Goal: Communication & Community: Answer question/provide support

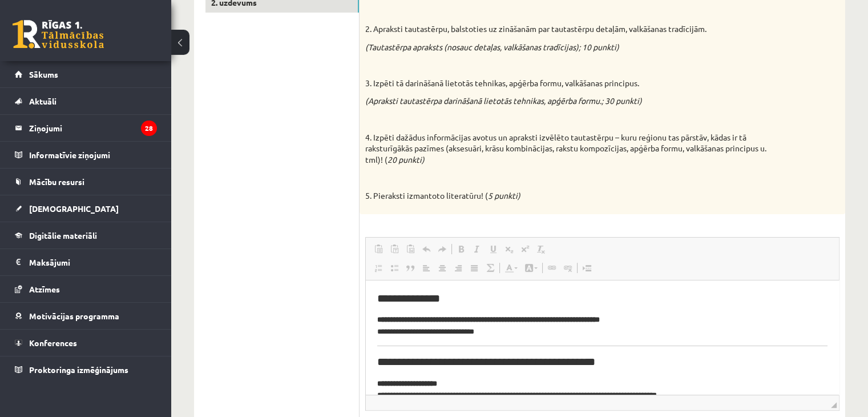
scroll to position [304, 0]
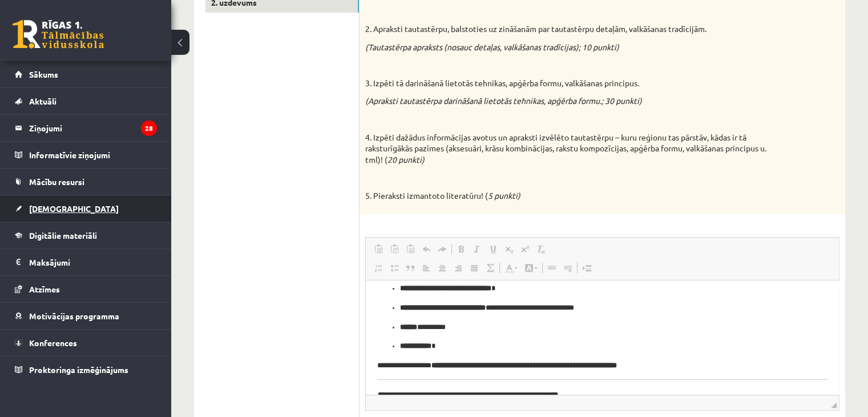
click at [86, 197] on link "[DEMOGRAPHIC_DATA]" at bounding box center [86, 208] width 142 height 26
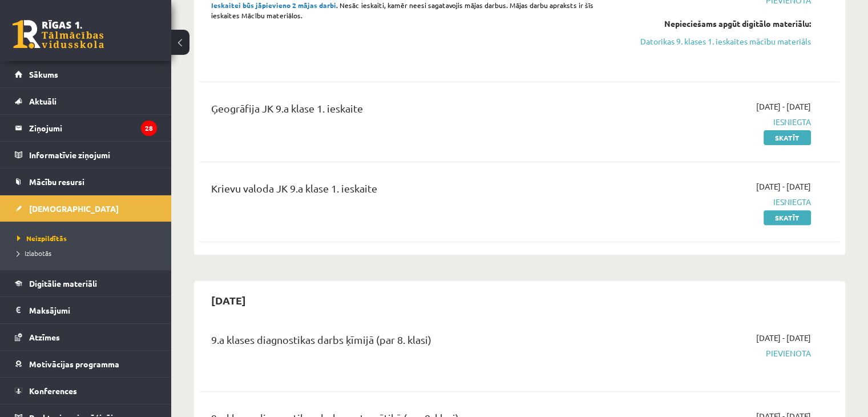
scroll to position [275, 0]
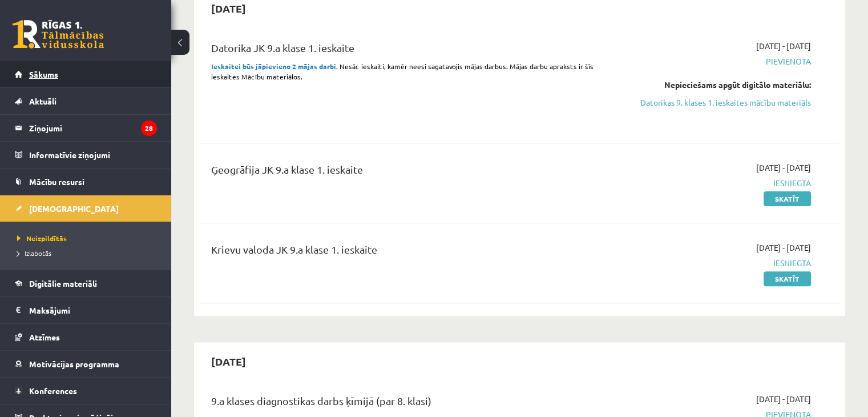
click at [110, 74] on link "Sākums" at bounding box center [86, 74] width 142 height 26
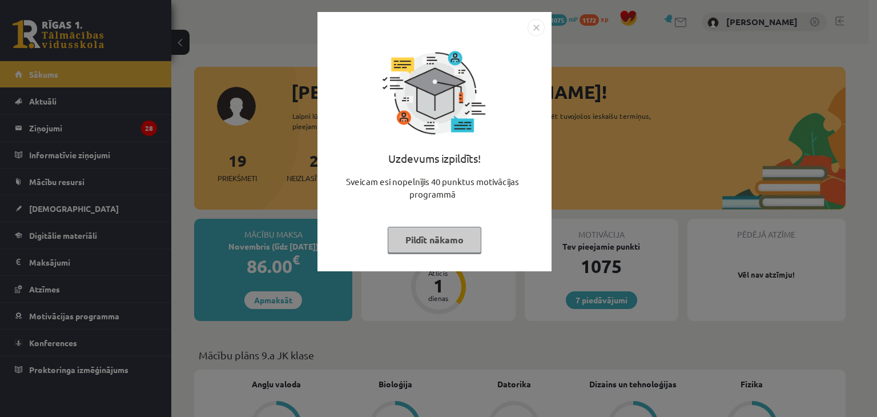
click at [534, 30] on img "Close" at bounding box center [535, 27] width 17 height 17
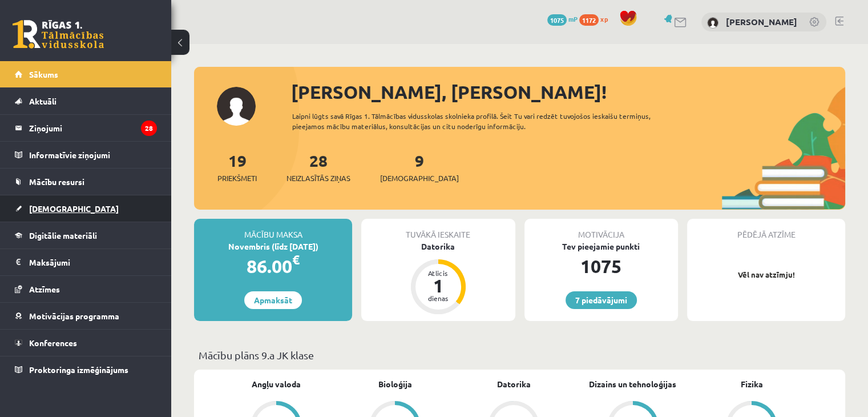
click at [50, 211] on span "[DEMOGRAPHIC_DATA]" at bounding box center [74, 208] width 90 height 10
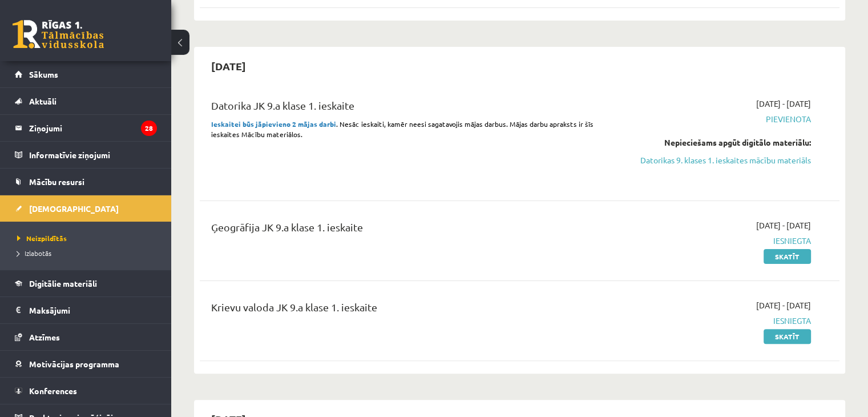
scroll to position [180, 0]
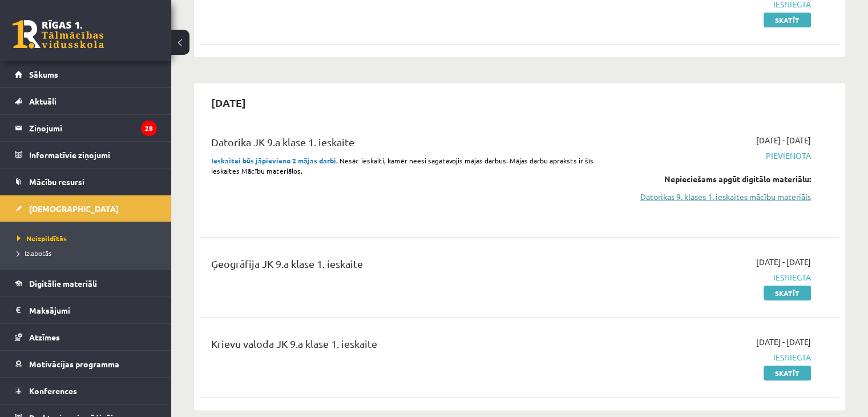
click at [726, 195] on link "Datorikas 9. klases 1. ieskaites mācību materiāls" at bounding box center [717, 197] width 188 height 12
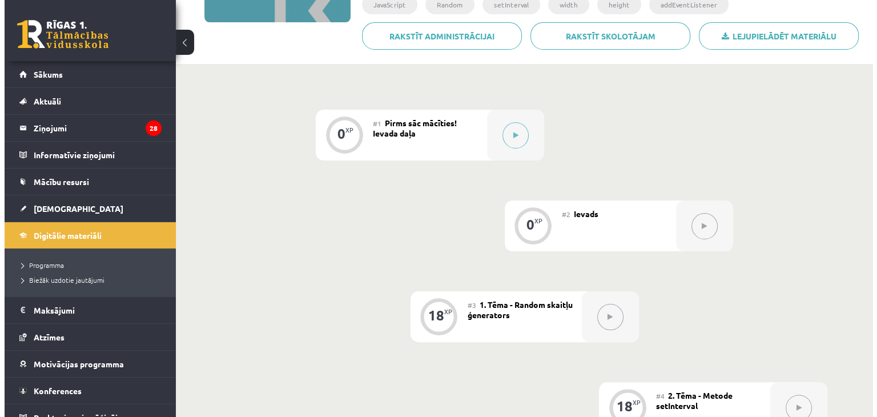
scroll to position [206, 0]
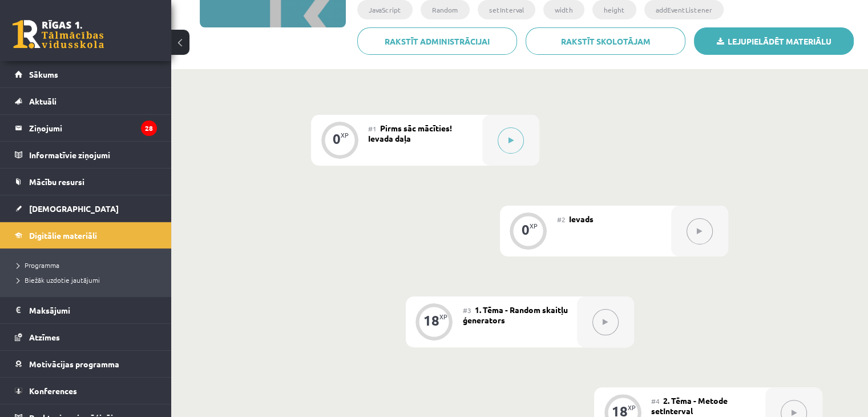
click at [762, 40] on link "Lejupielādēt materiālu" at bounding box center [774, 40] width 160 height 27
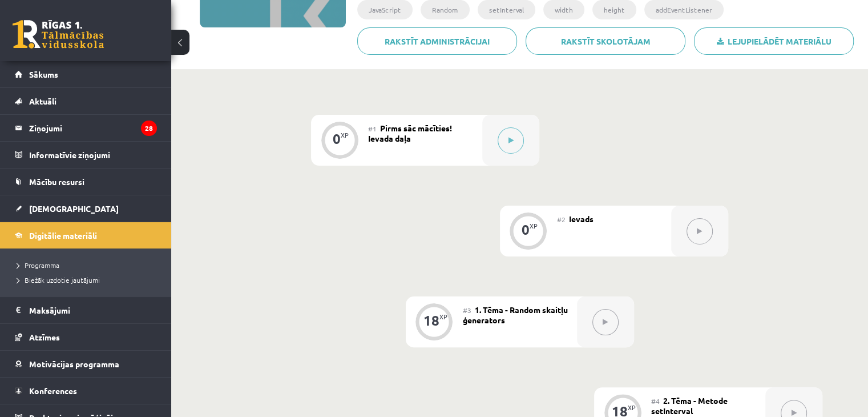
click at [860, 408] on div at bounding box center [860, 408] width 0 height 0
click at [507, 140] on button at bounding box center [511, 140] width 26 height 26
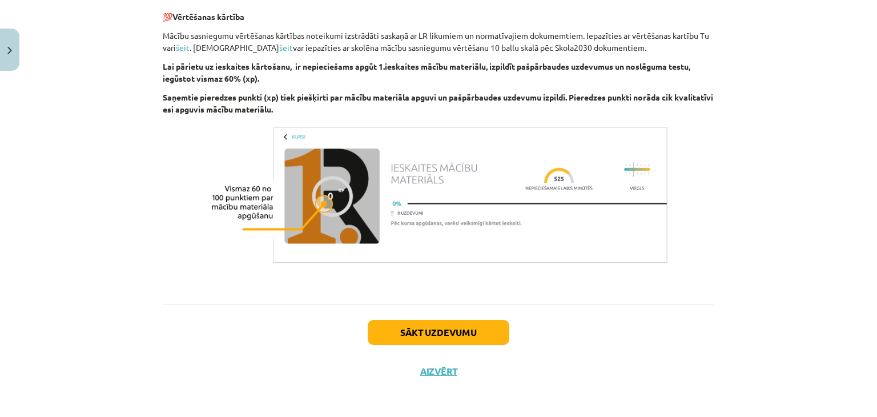
scroll to position [727, 0]
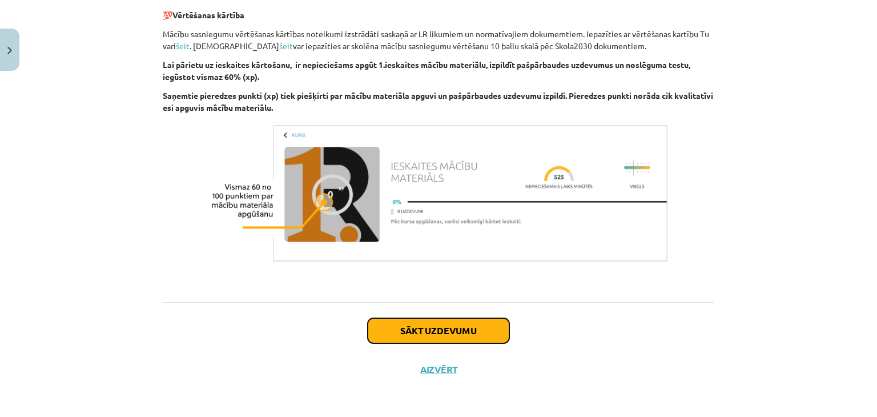
click at [459, 330] on button "Sākt uzdevumu" at bounding box center [439, 330] width 142 height 25
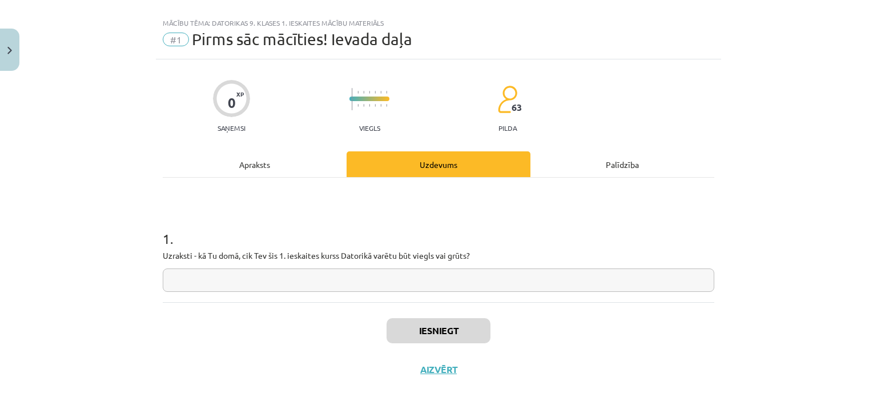
click at [394, 285] on input "text" at bounding box center [438, 279] width 551 height 23
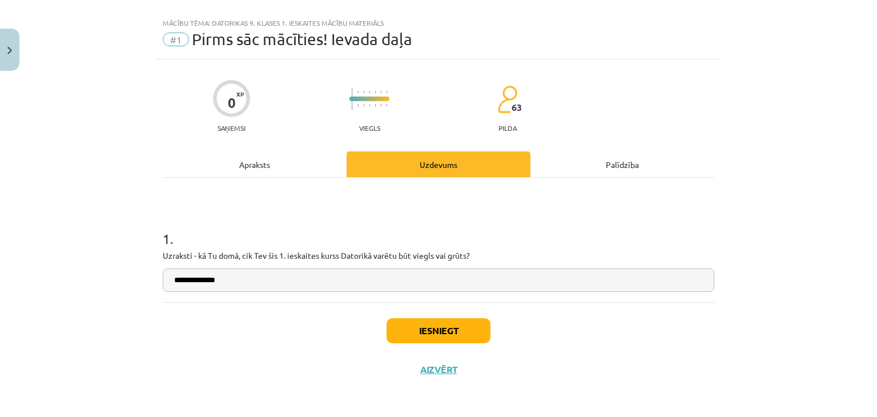
type input "**********"
click at [425, 333] on button "Iesniegt" at bounding box center [438, 330] width 104 height 25
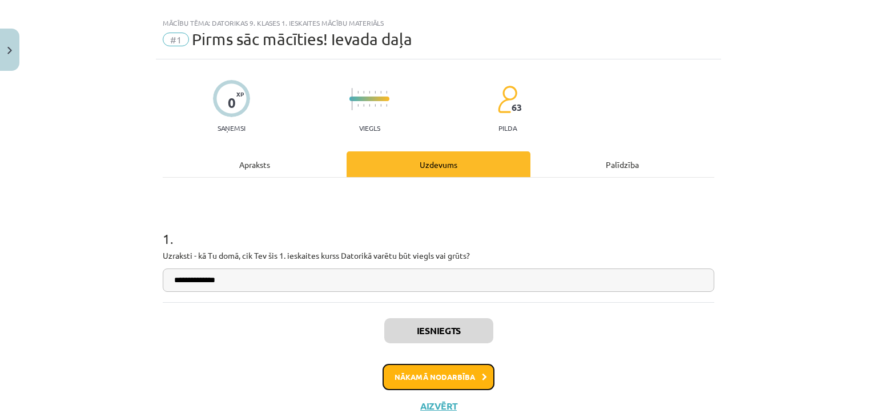
click at [450, 376] on button "Nākamā nodarbība" at bounding box center [438, 377] width 112 height 26
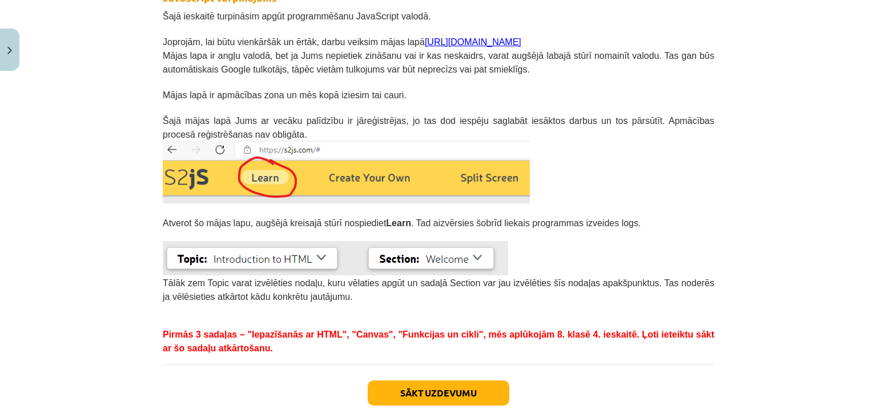
scroll to position [221, 0]
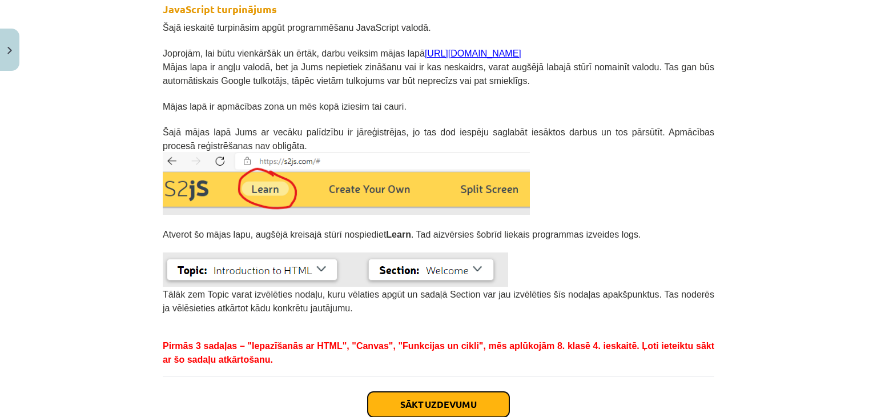
click at [438, 405] on button "Sākt uzdevumu" at bounding box center [439, 404] width 142 height 25
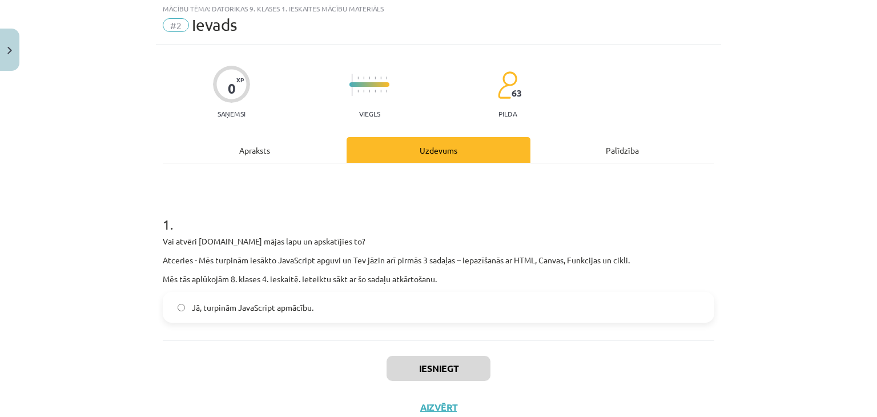
scroll to position [29, 0]
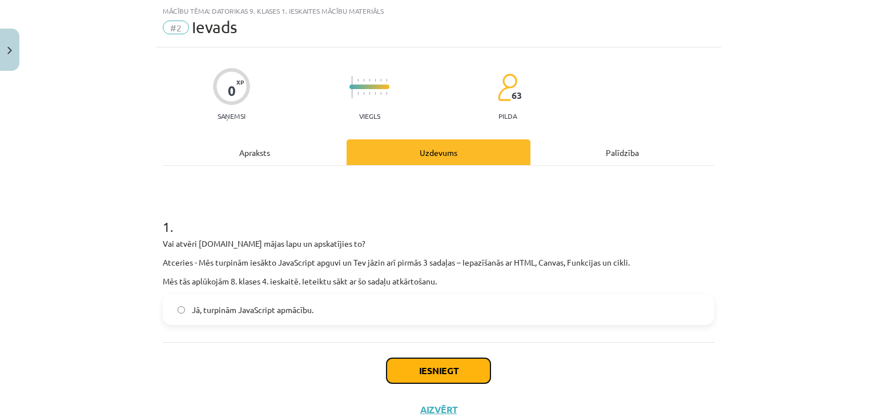
click at [450, 370] on button "Iesniegt" at bounding box center [438, 370] width 104 height 25
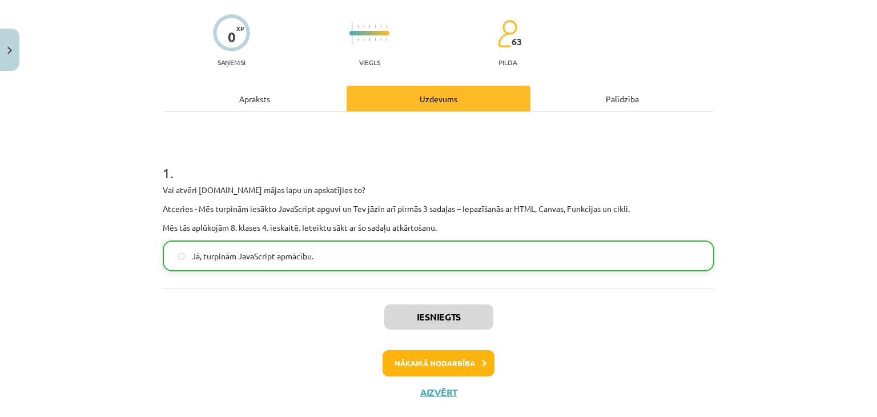
scroll to position [86, 0]
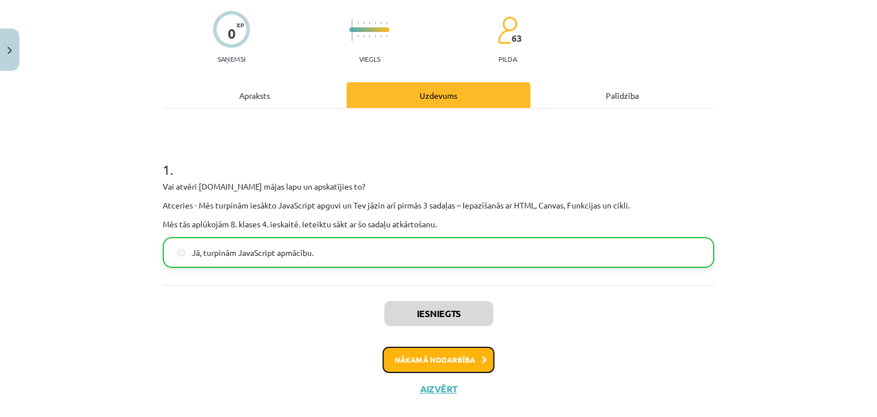
click at [447, 365] on button "Nākamā nodarbība" at bounding box center [438, 359] width 112 height 26
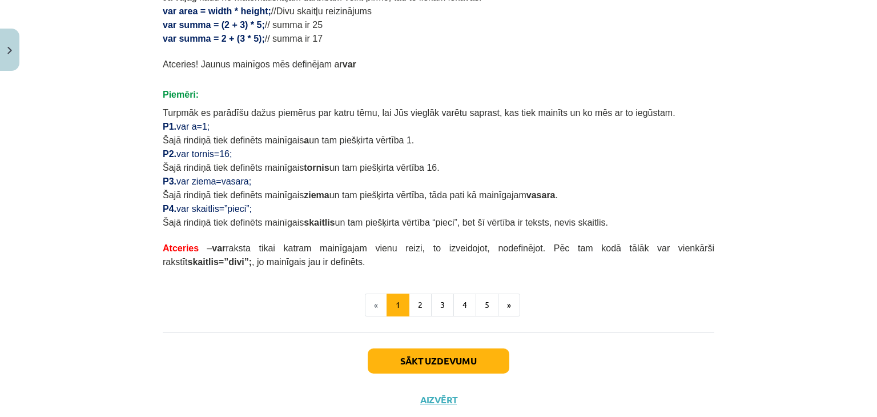
scroll to position [672, 0]
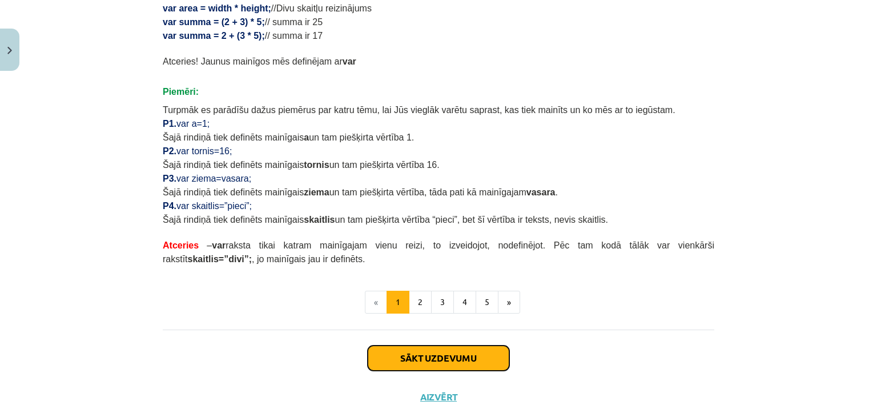
click at [444, 357] on button "Sākt uzdevumu" at bounding box center [439, 357] width 142 height 25
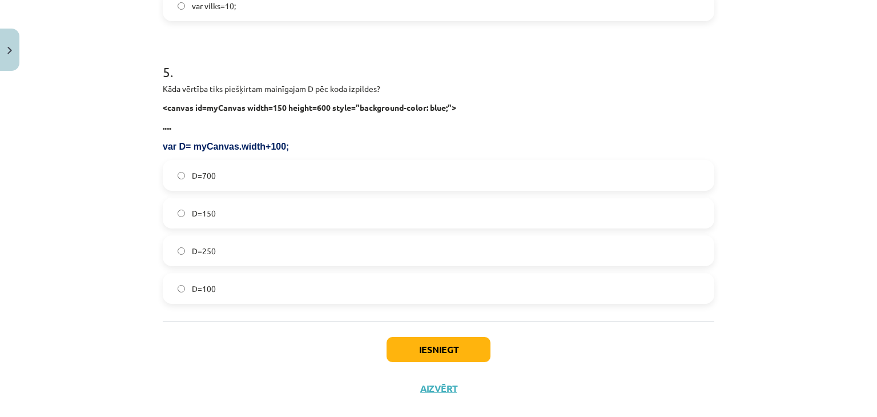
scroll to position [1189, 0]
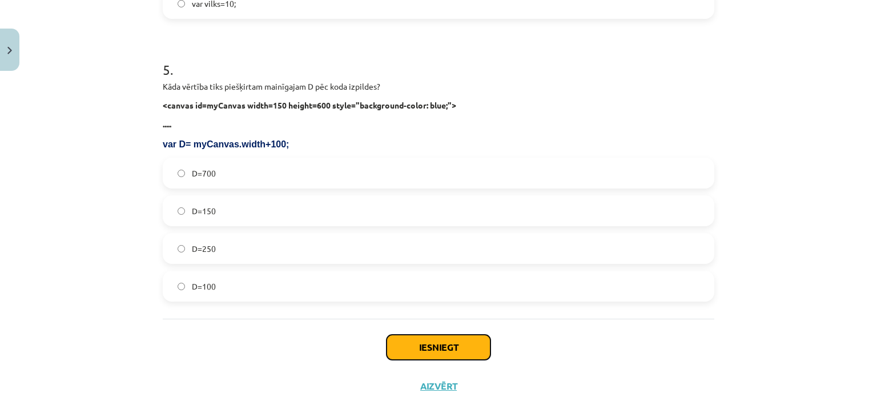
click at [457, 350] on button "Iesniegt" at bounding box center [438, 346] width 104 height 25
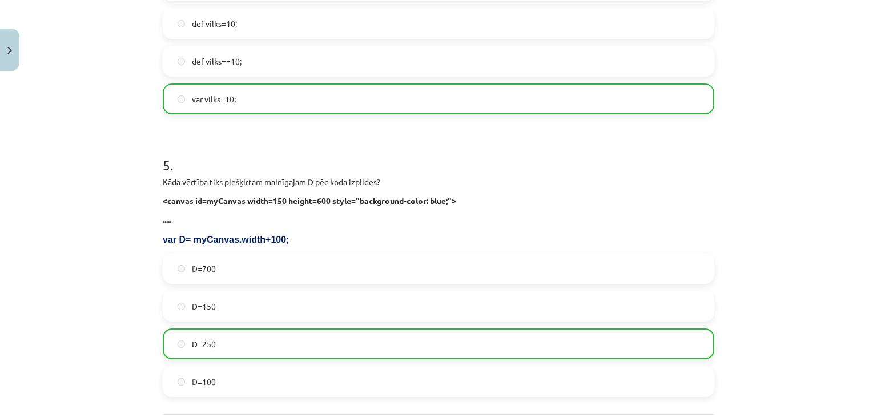
scroll to position [1242, 0]
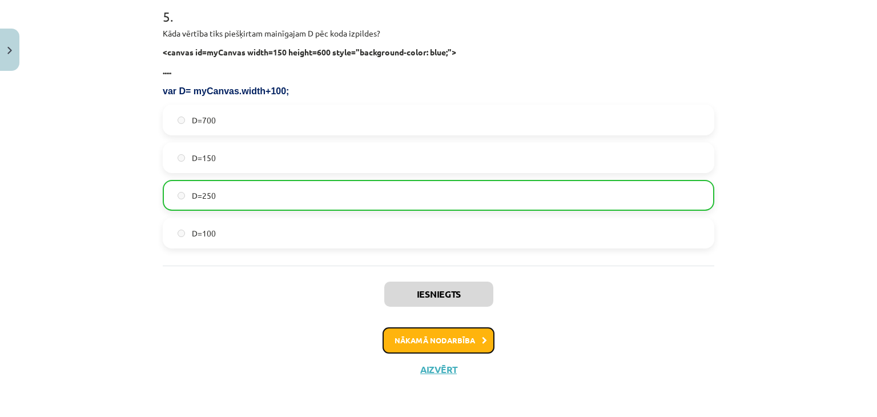
click at [463, 338] on button "Nākamā nodarbība" at bounding box center [438, 340] width 112 height 26
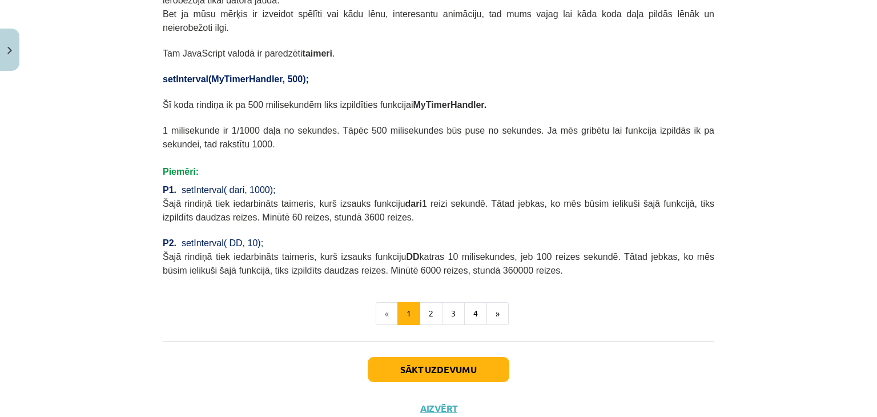
scroll to position [493, 0]
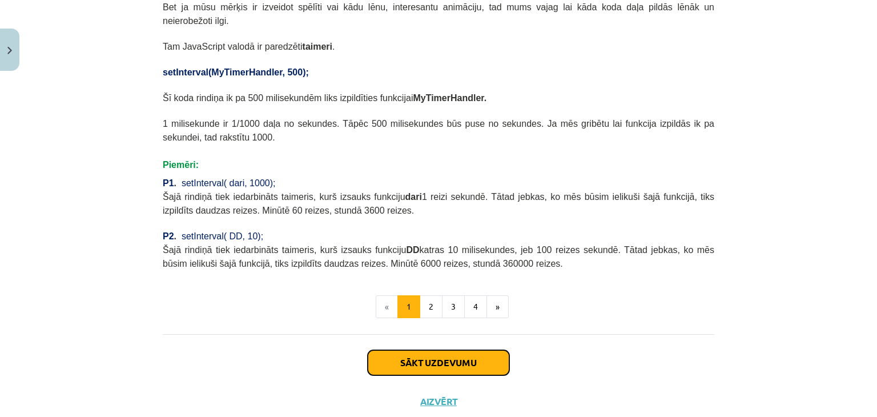
click at [451, 350] on button "Sākt uzdevumu" at bounding box center [439, 362] width 142 height 25
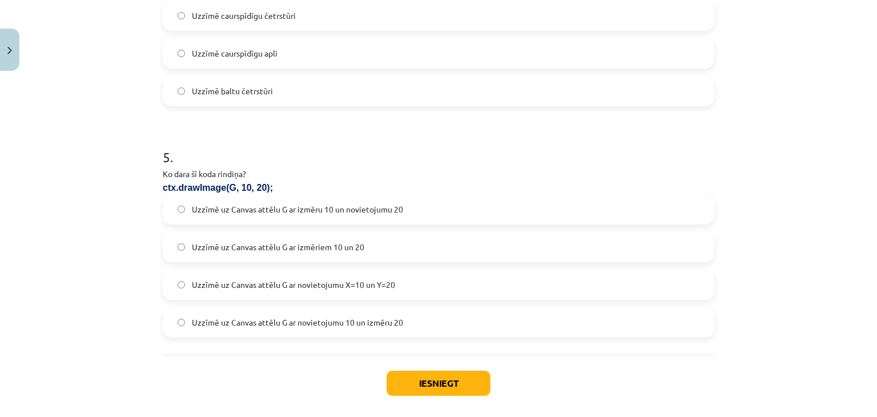
scroll to position [1089, 0]
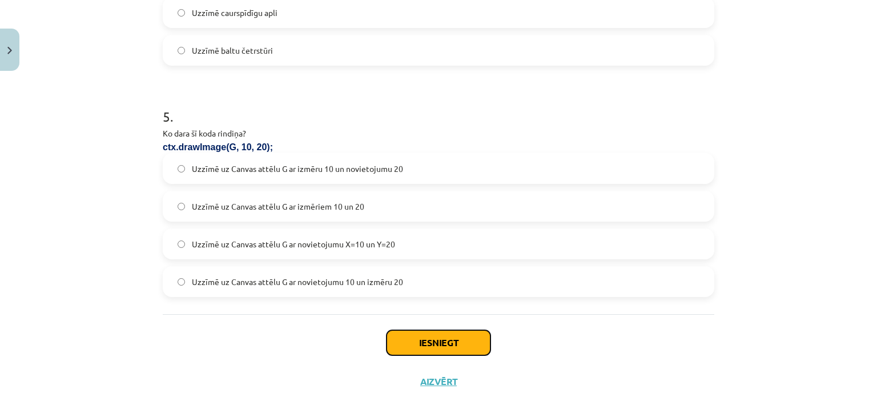
click at [438, 342] on button "Iesniegt" at bounding box center [438, 342] width 104 height 25
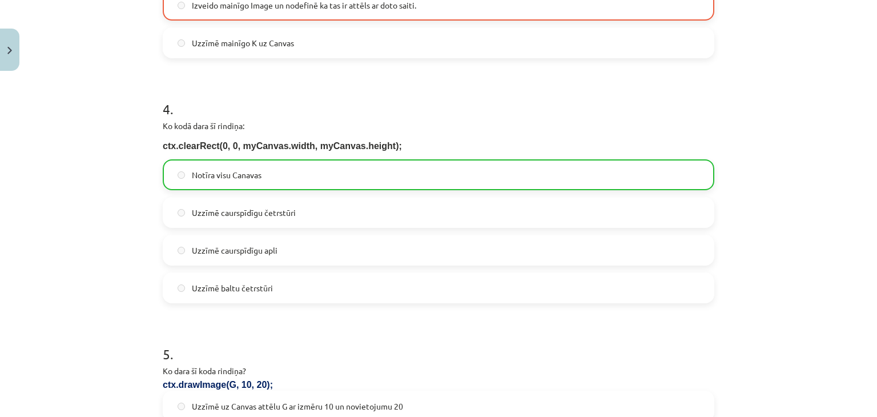
scroll to position [1137, 0]
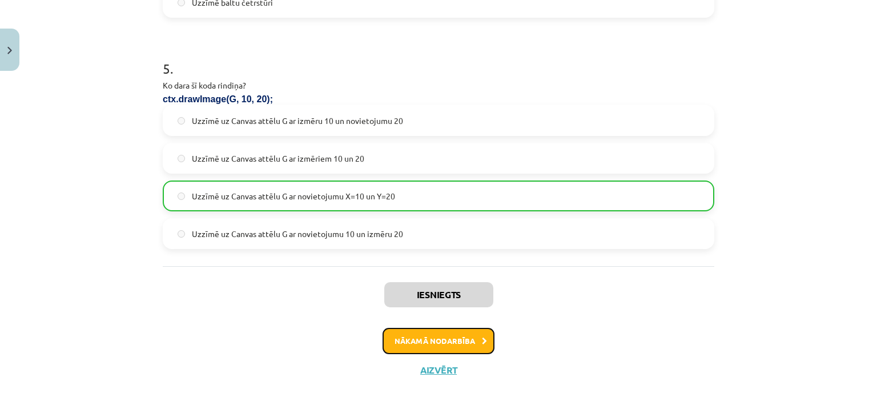
click at [426, 334] on button "Nākamā nodarbība" at bounding box center [438, 341] width 112 height 26
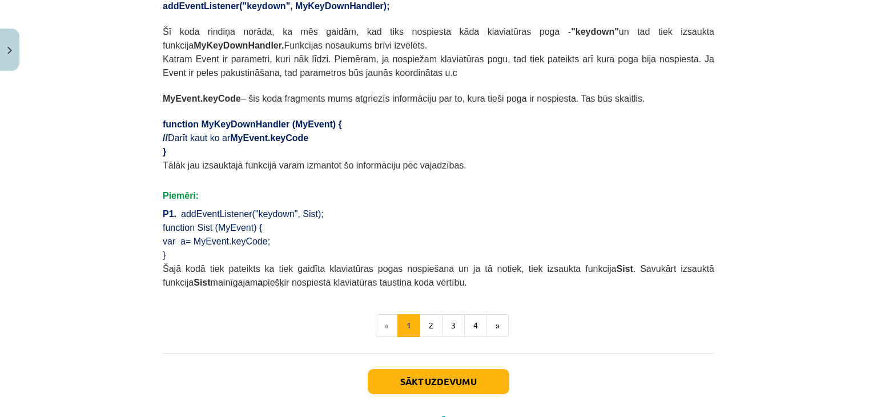
scroll to position [680, 0]
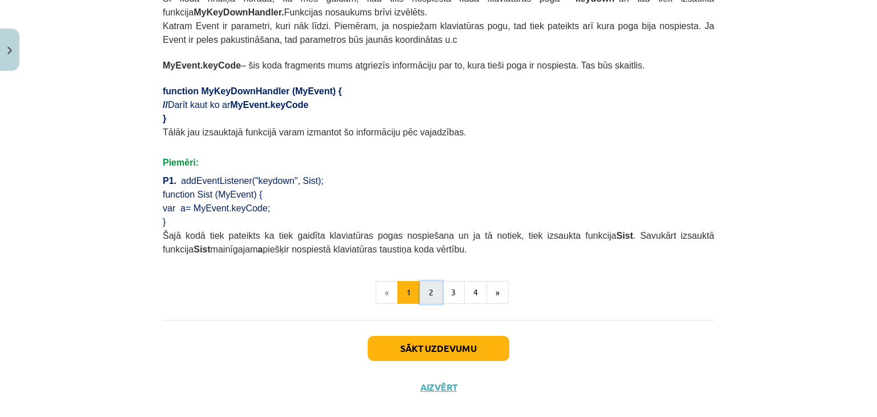
click at [428, 281] on button "2" at bounding box center [431, 292] width 23 height 23
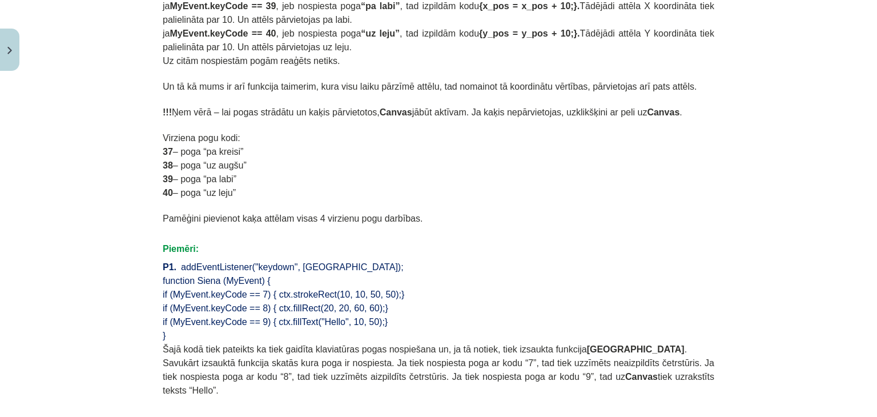
scroll to position [668, 0]
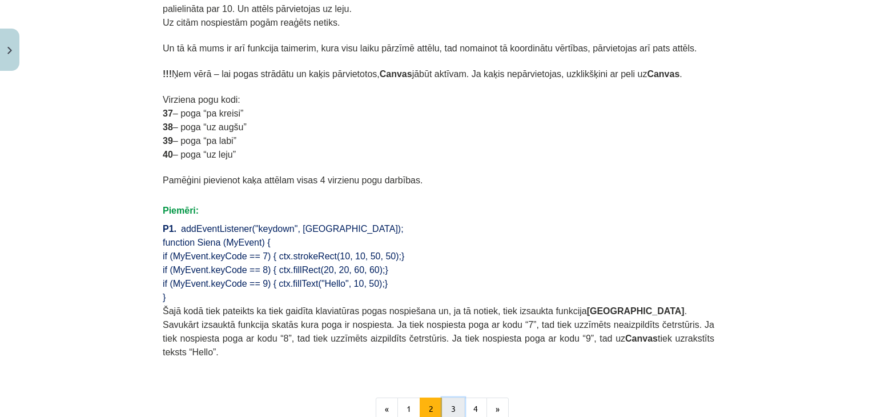
click at [453, 397] on button "3" at bounding box center [453, 408] width 23 height 23
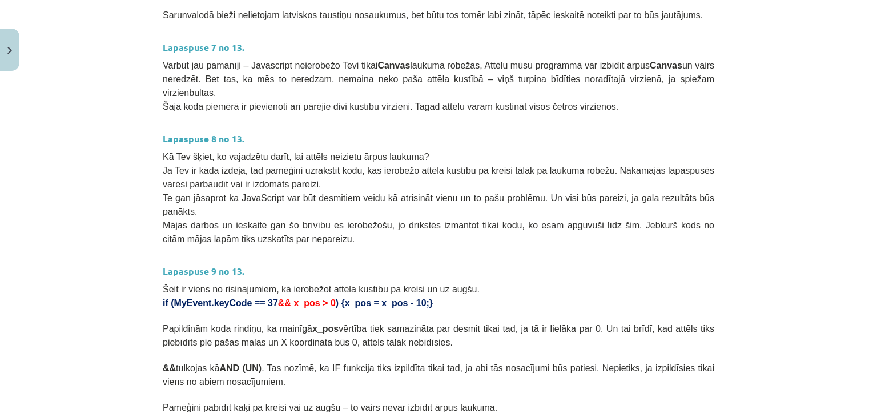
scroll to position [632, 0]
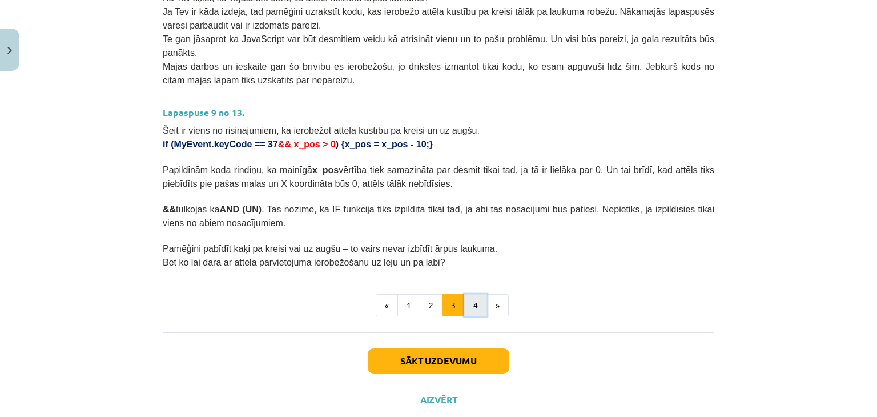
click at [467, 294] on button "4" at bounding box center [475, 305] width 23 height 23
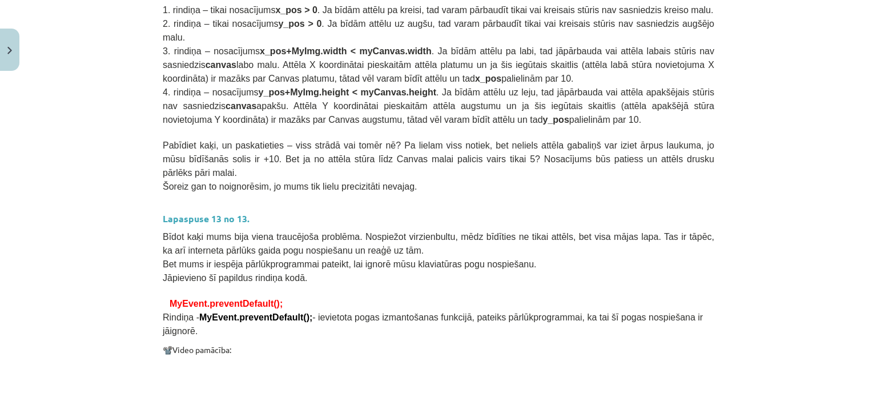
scroll to position [886, 0]
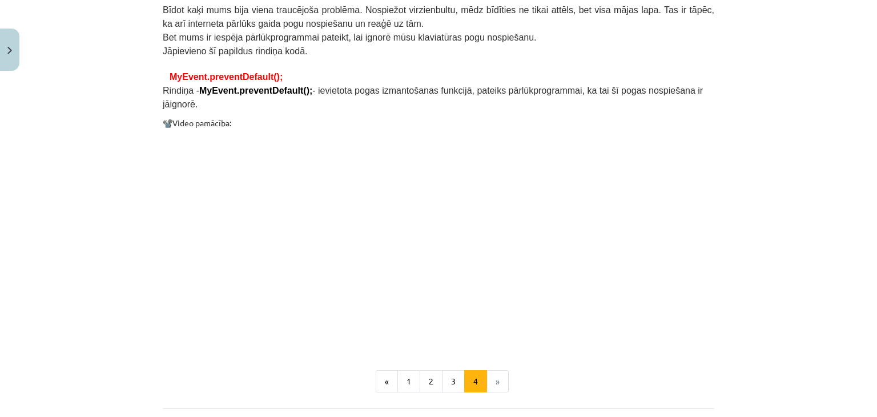
click at [653, 267] on p at bounding box center [438, 240] width 551 height 208
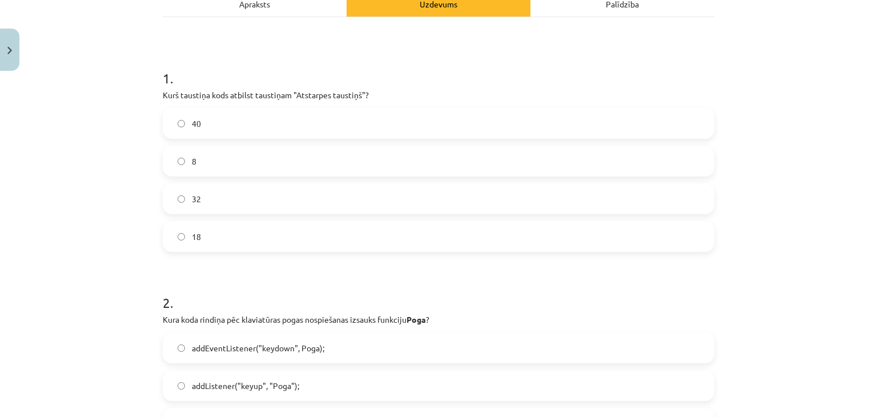
scroll to position [168, 0]
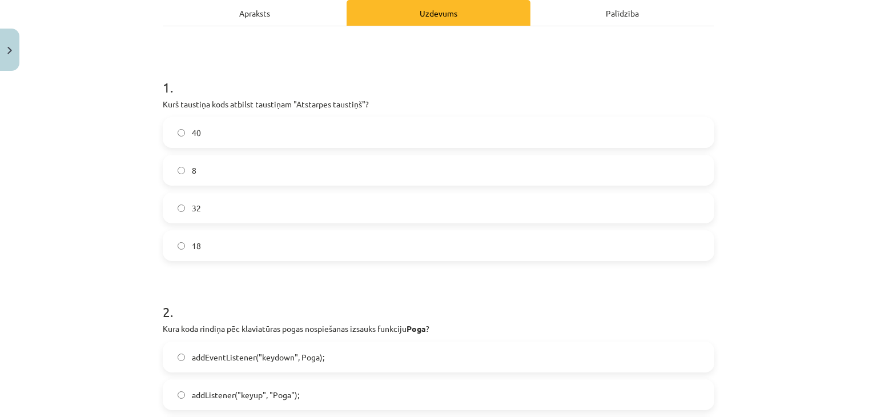
drag, startPoint x: 864, startPoint y: 85, endPoint x: 876, endPoint y: 90, distance: 13.4
click at [876, 90] on div "Mācību tēma: Datorikas 9. klases 1. ieskaites mācību materiāls #5 3. Tēma - Kla…" at bounding box center [438, 208] width 877 height 417
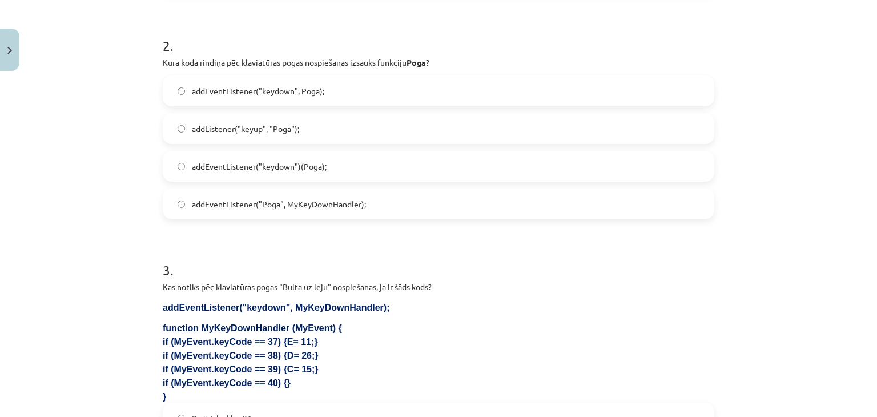
scroll to position [0, 0]
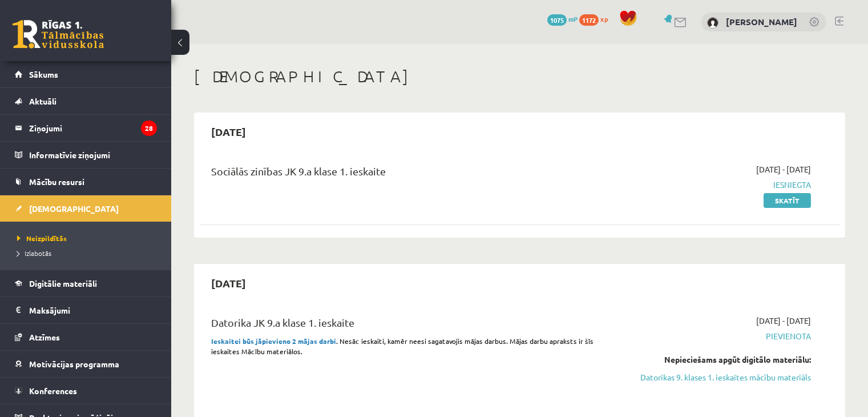
scroll to position [180, 0]
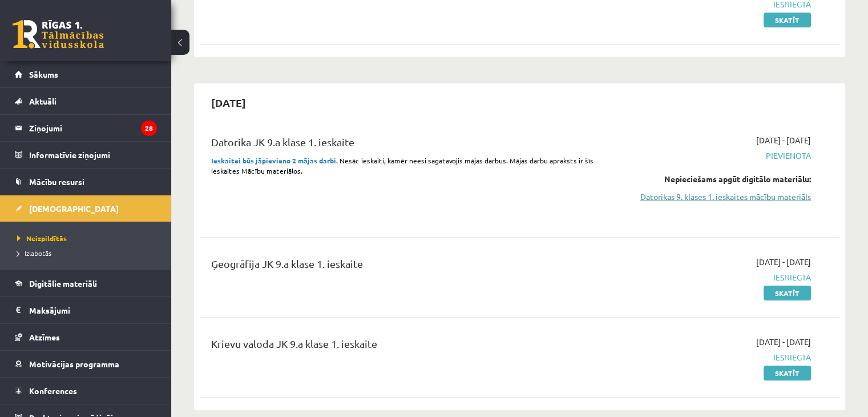
click at [707, 194] on link "Datorikas 9. klases 1. ieskaites mācību materiāls" at bounding box center [717, 197] width 188 height 12
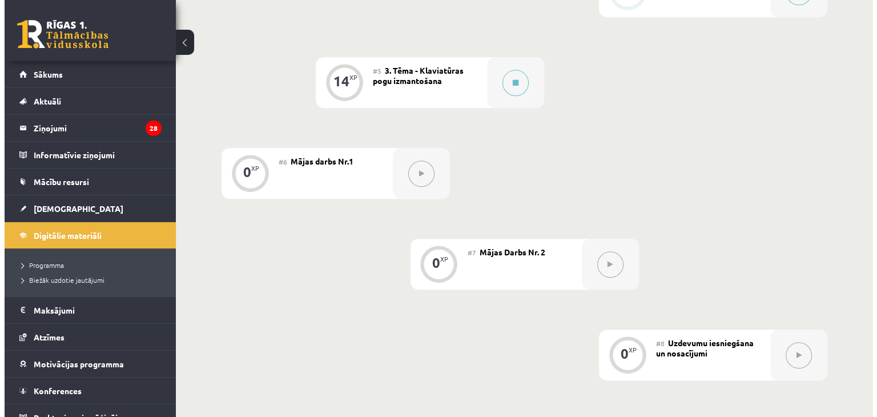
scroll to position [614, 0]
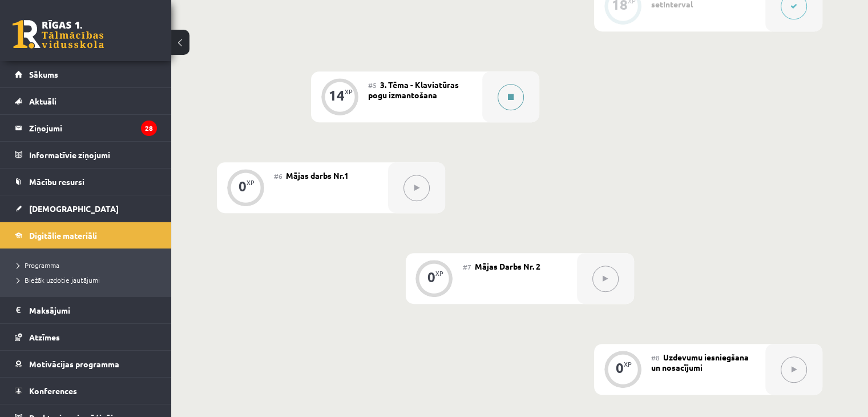
click at [508, 100] on icon at bounding box center [511, 97] width 6 height 7
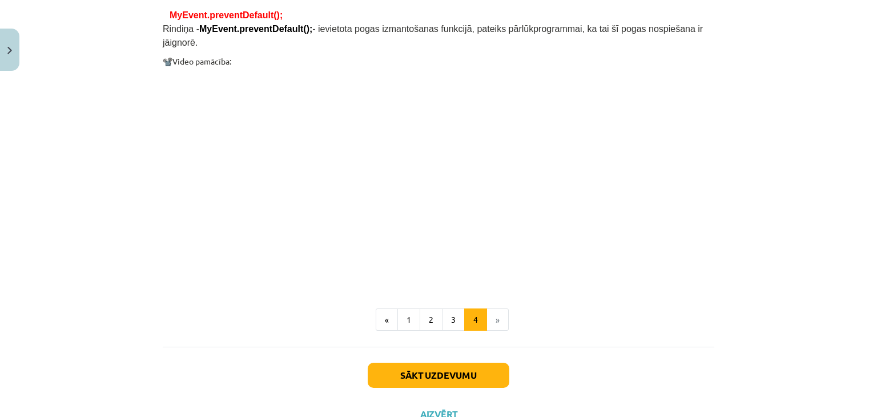
scroll to position [949, 0]
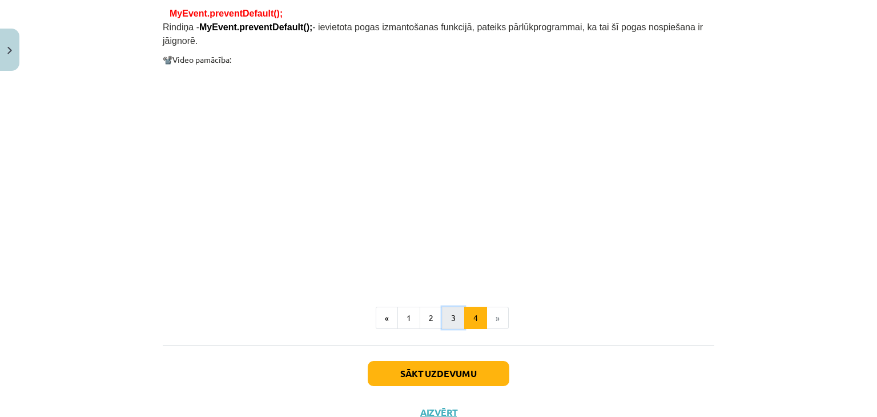
click at [446, 307] on button "3" at bounding box center [453, 318] width 23 height 23
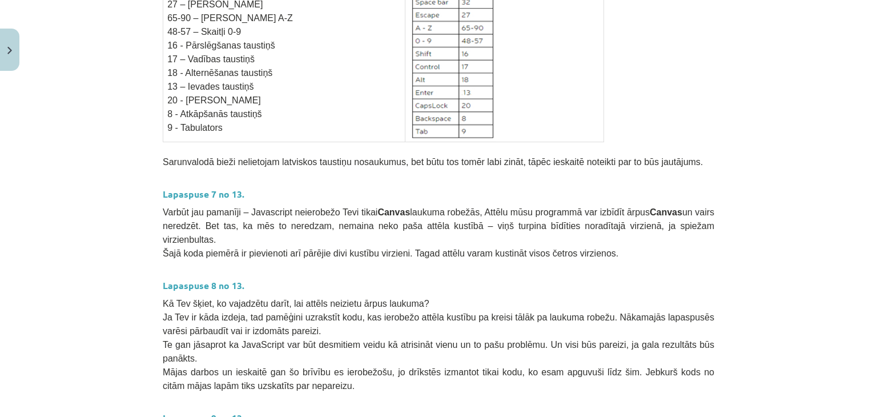
scroll to position [632, 0]
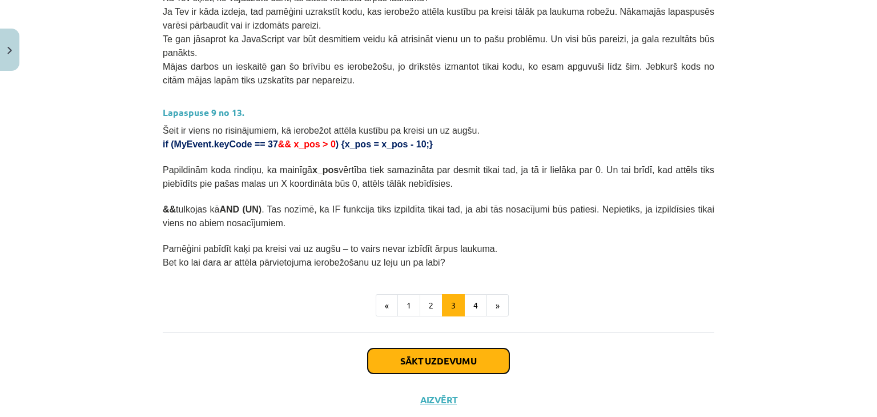
click at [454, 348] on button "Sākt uzdevumu" at bounding box center [439, 360] width 142 height 25
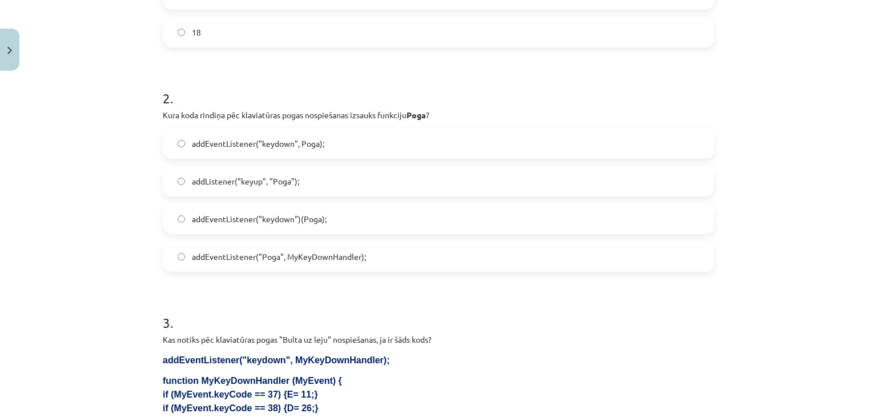
scroll to position [0, 0]
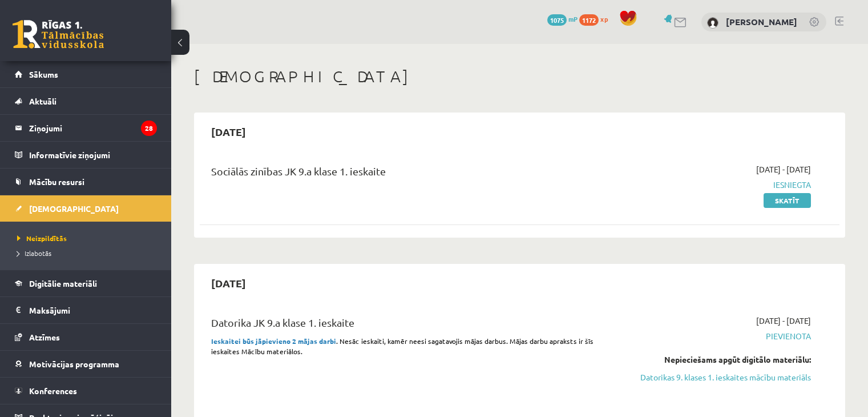
scroll to position [180, 0]
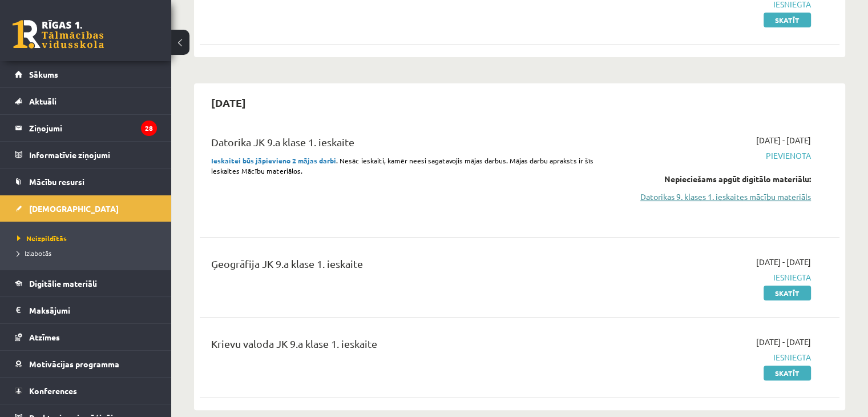
click at [749, 197] on link "Datorikas 9. klases 1. ieskaites mācību materiāls" at bounding box center [717, 197] width 188 height 12
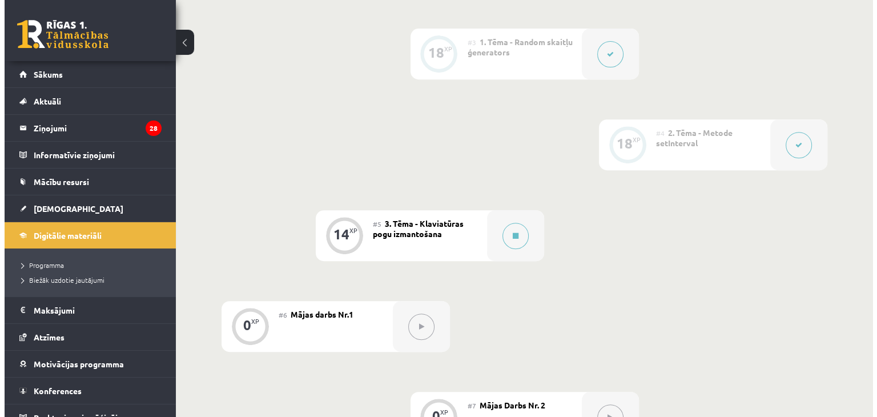
scroll to position [481, 0]
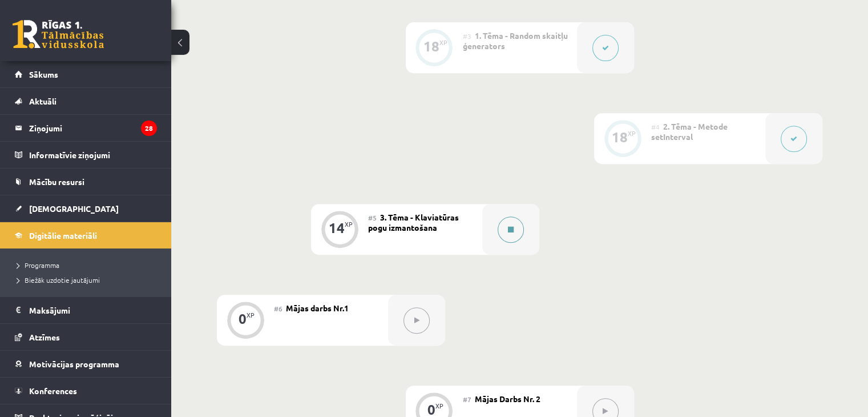
click at [515, 243] on button at bounding box center [511, 229] width 26 height 26
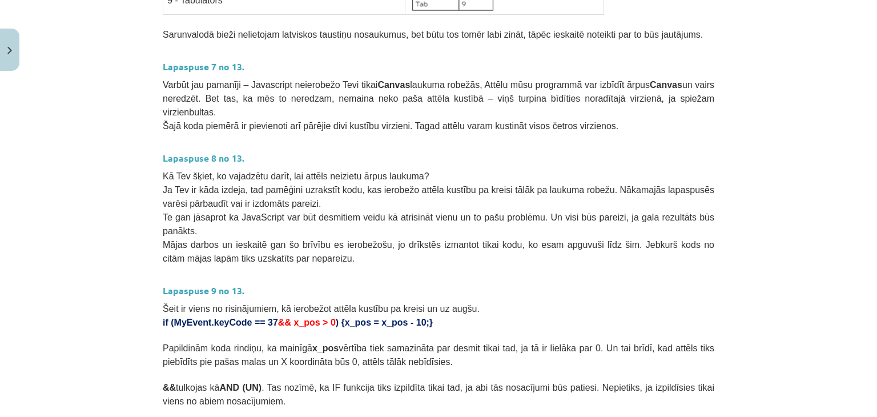
scroll to position [632, 0]
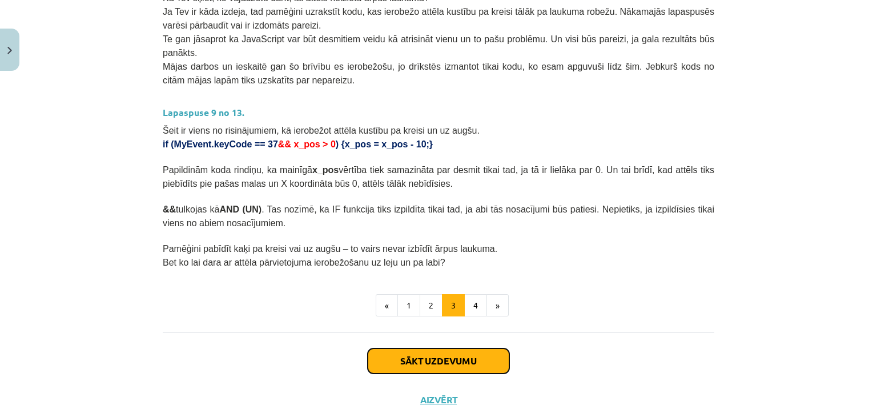
click at [463, 348] on button "Sākt uzdevumu" at bounding box center [439, 360] width 142 height 25
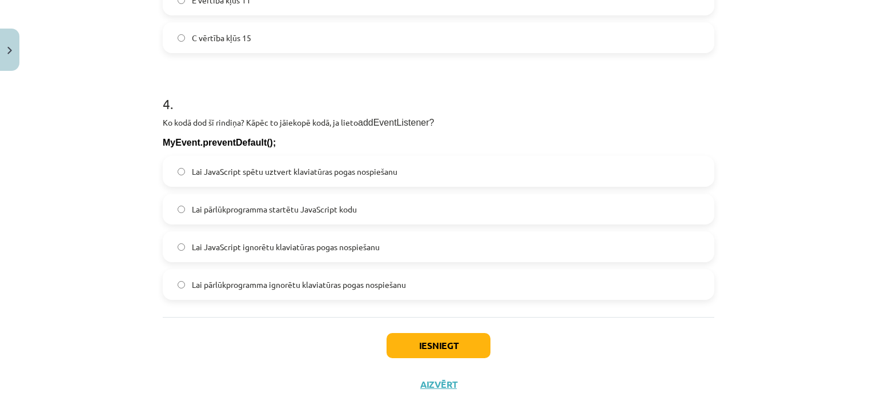
scroll to position [942, 0]
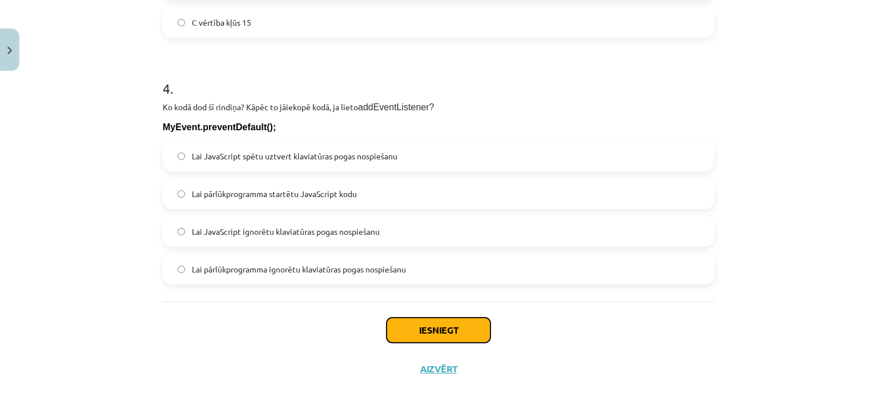
click at [448, 325] on button "Iesniegt" at bounding box center [438, 329] width 104 height 25
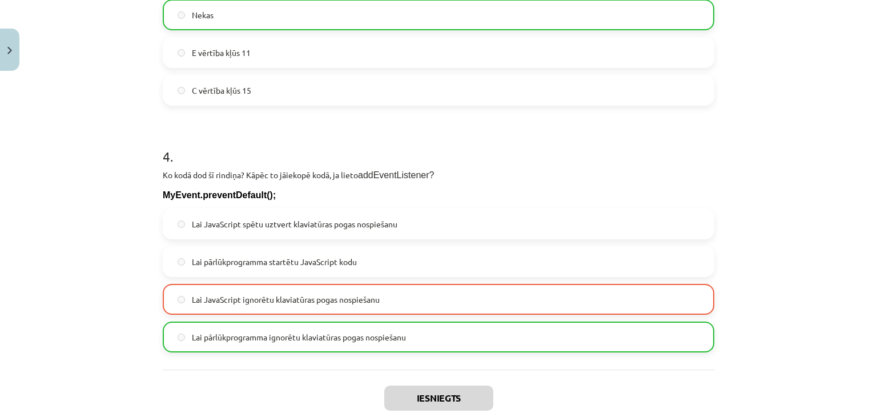
scroll to position [978, 0]
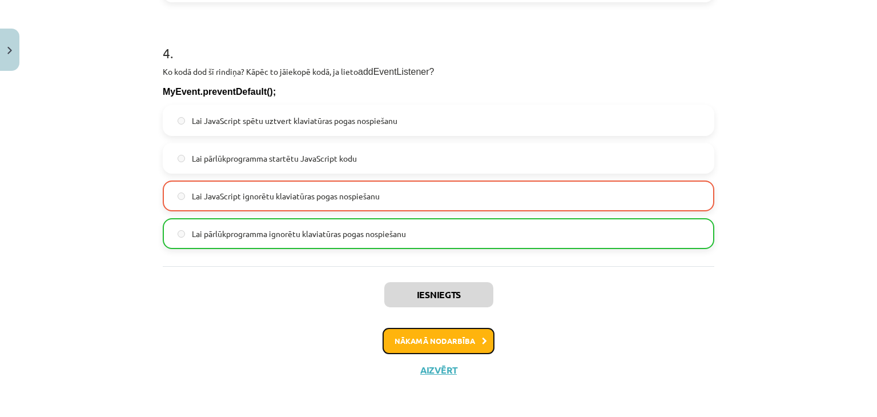
click at [462, 343] on button "Nākamā nodarbība" at bounding box center [438, 341] width 112 height 26
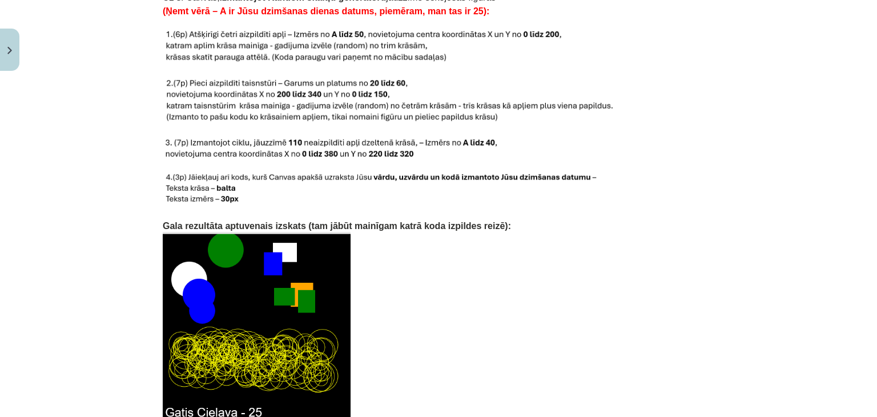
scroll to position [1302, 0]
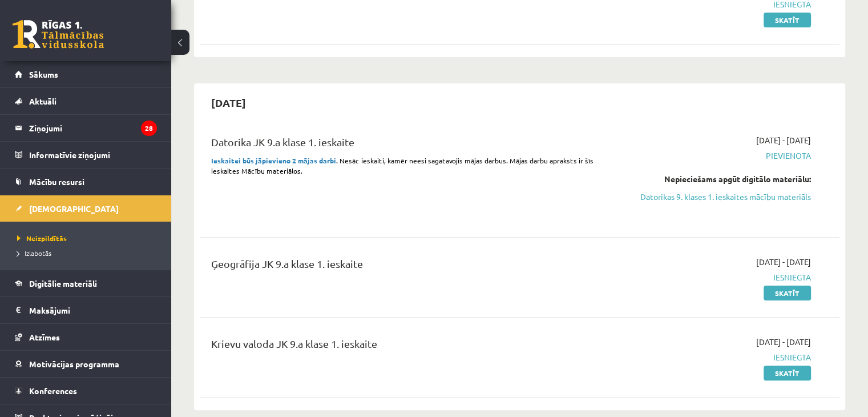
scroll to position [180, 0]
click at [744, 197] on link "Datorikas 9. klases 1. ieskaites mācību materiāls" at bounding box center [717, 197] width 188 height 12
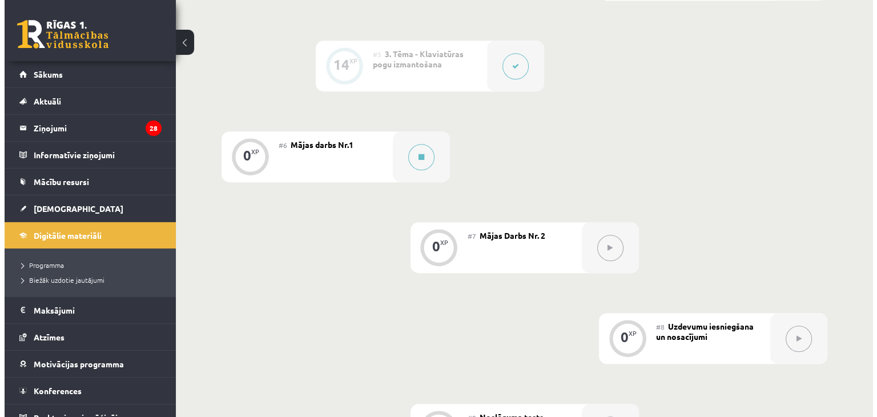
scroll to position [636, 0]
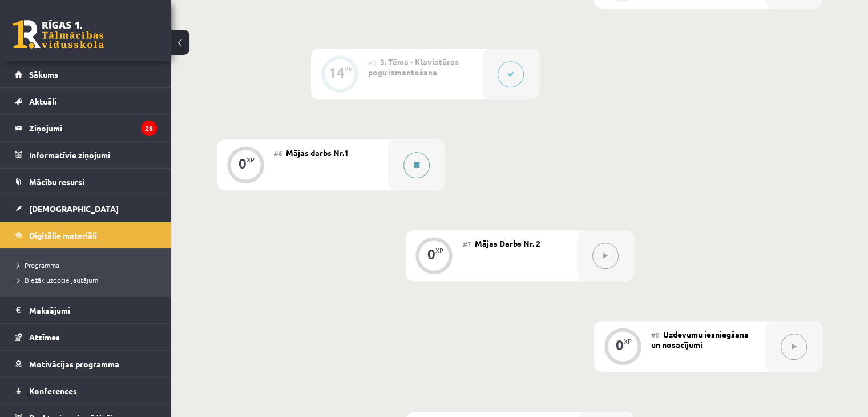
click at [418, 168] on icon at bounding box center [417, 165] width 6 height 7
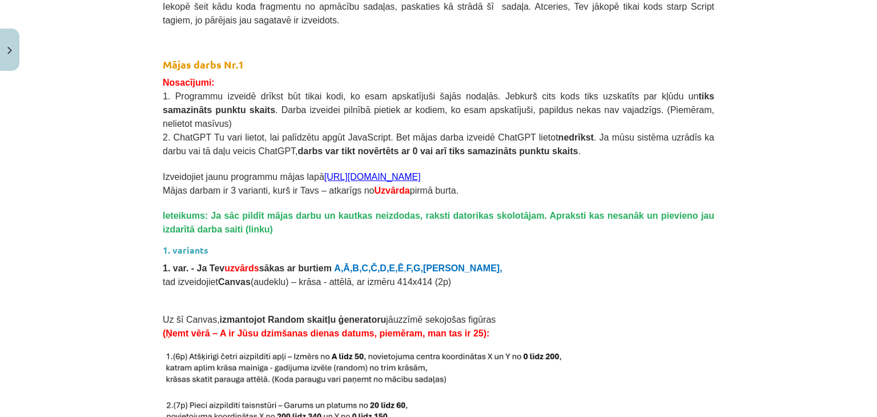
scroll to position [980, 0]
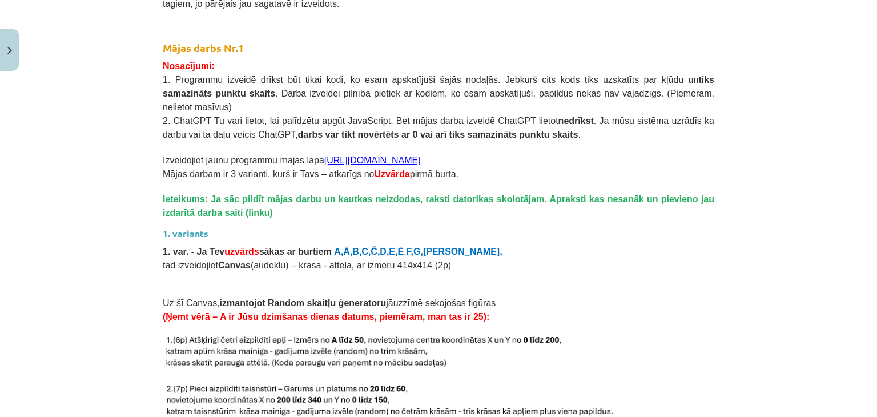
click at [344, 155] on link "https://s2js.com/" at bounding box center [372, 160] width 96 height 10
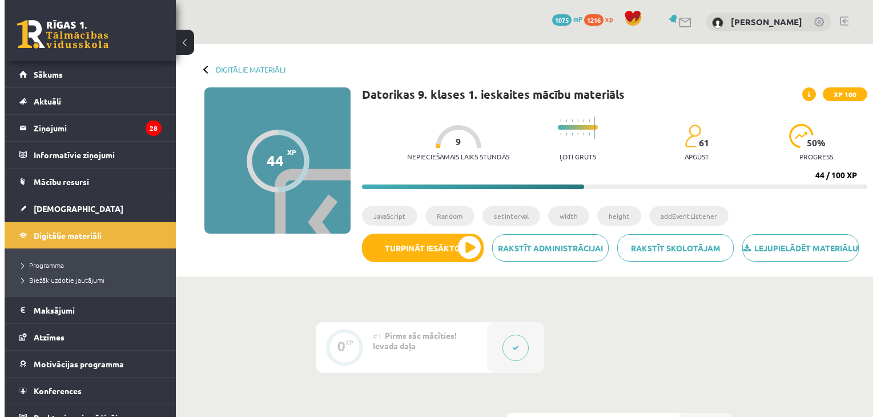
scroll to position [662, 0]
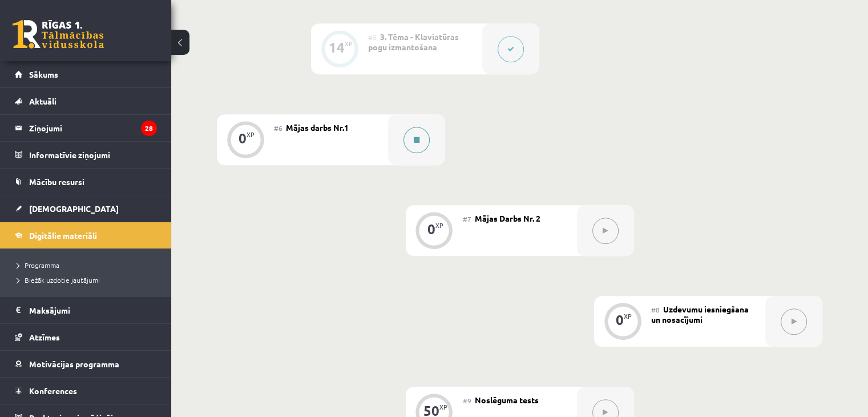
click at [420, 153] on button at bounding box center [417, 140] width 26 height 26
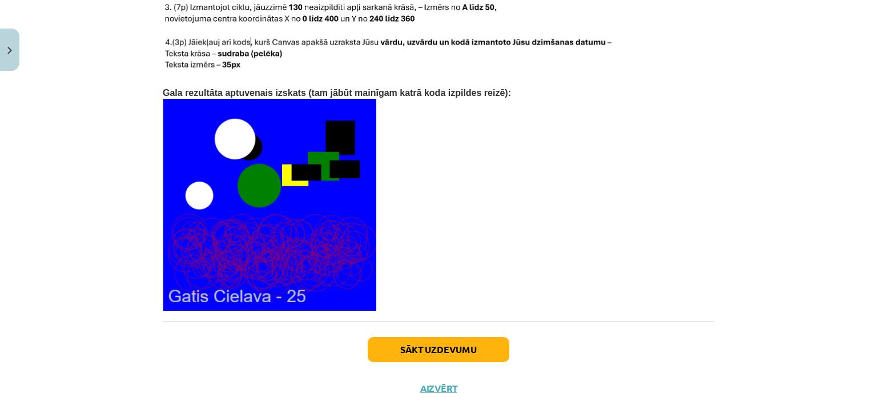
scroll to position [2433, 0]
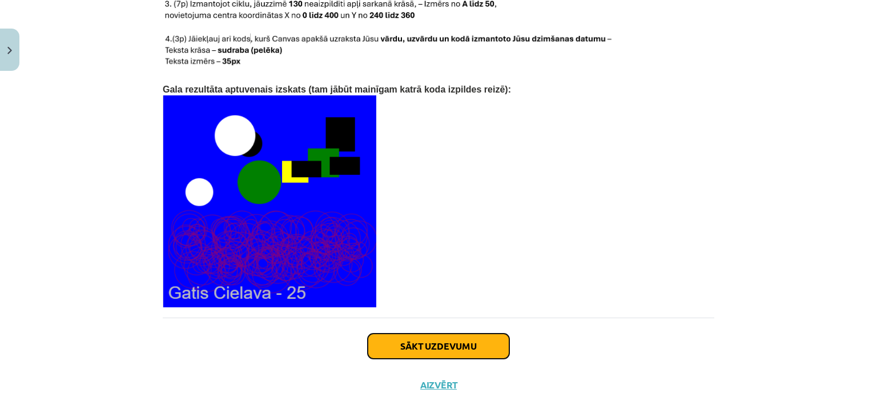
click at [437, 333] on button "Sākt uzdevumu" at bounding box center [439, 345] width 142 height 25
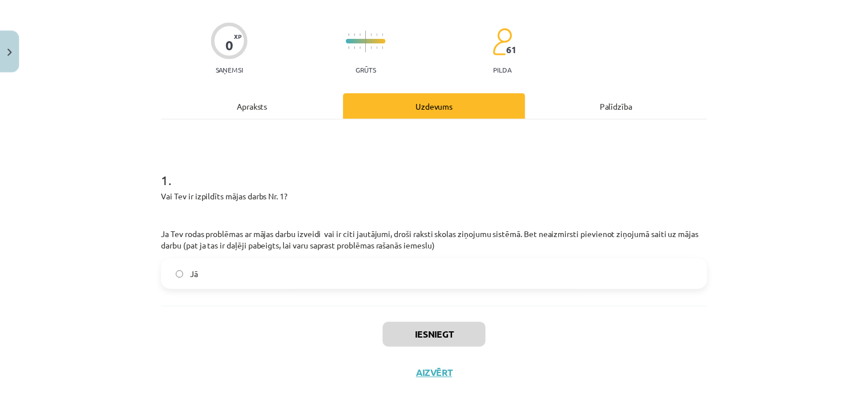
scroll to position [80, 0]
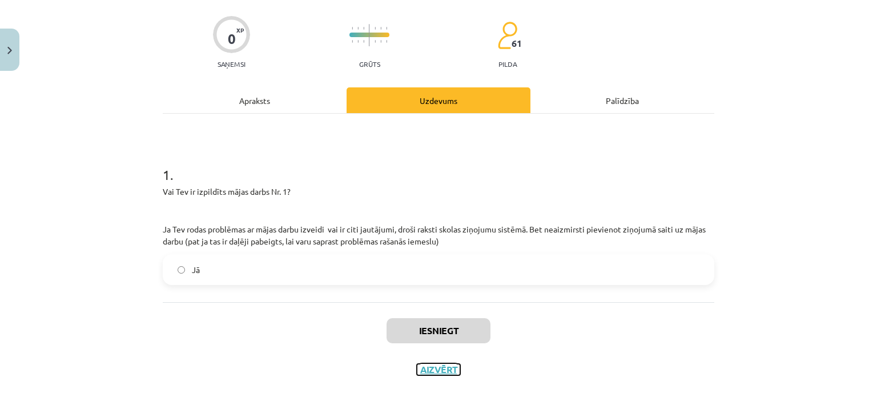
click at [434, 368] on button "Aizvērt" at bounding box center [438, 369] width 43 height 11
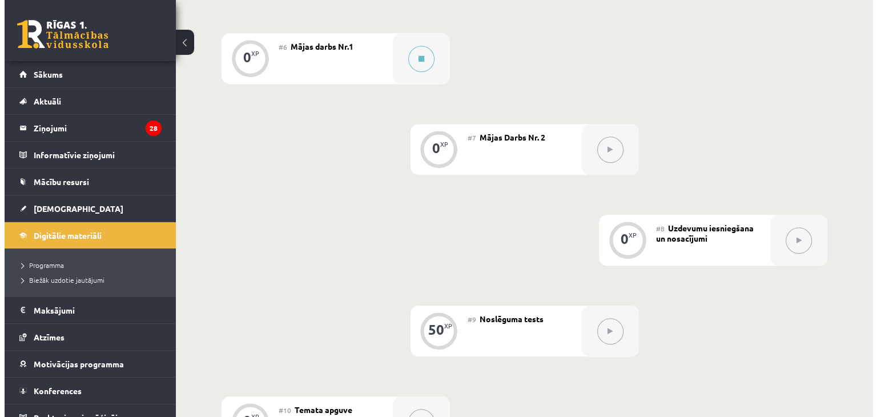
scroll to position [729, 0]
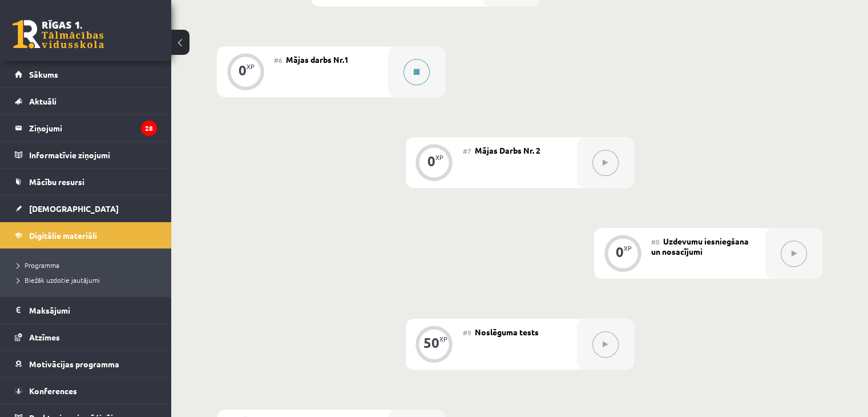
click at [418, 75] on icon at bounding box center [417, 71] width 6 height 7
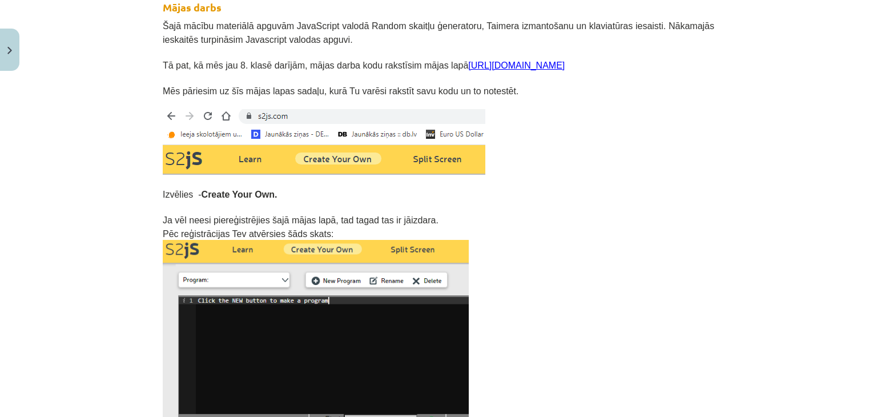
scroll to position [236, 0]
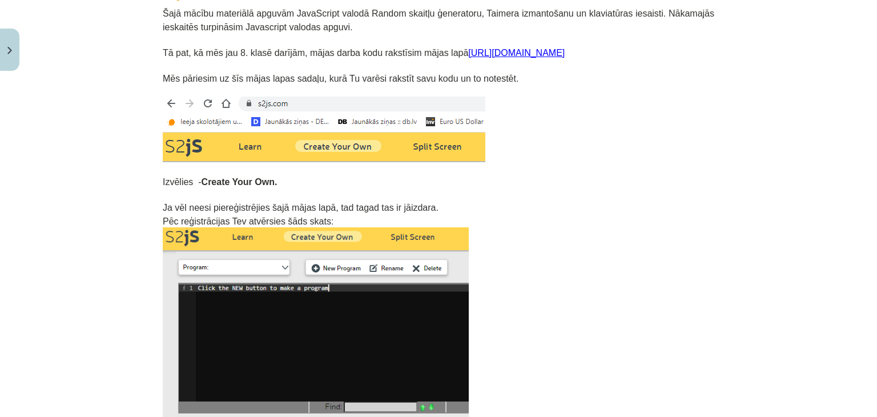
click at [468, 49] on link "https://s2js.com/" at bounding box center [516, 53] width 96 height 10
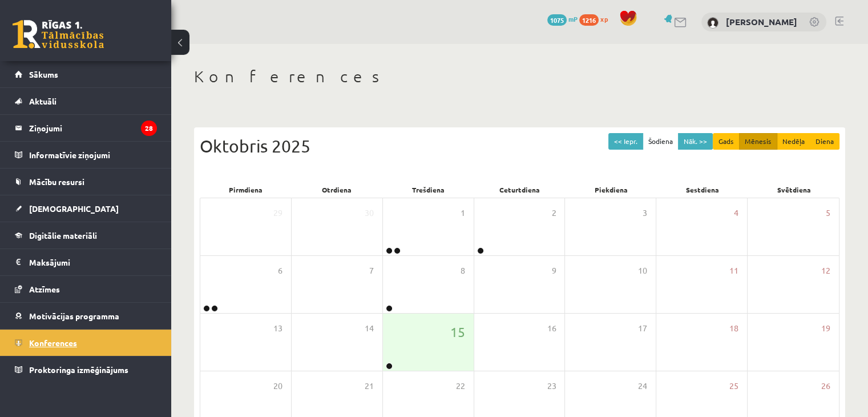
click at [103, 338] on link "Konferences" at bounding box center [86, 342] width 142 height 26
click at [90, 78] on link "Sākums" at bounding box center [86, 74] width 142 height 26
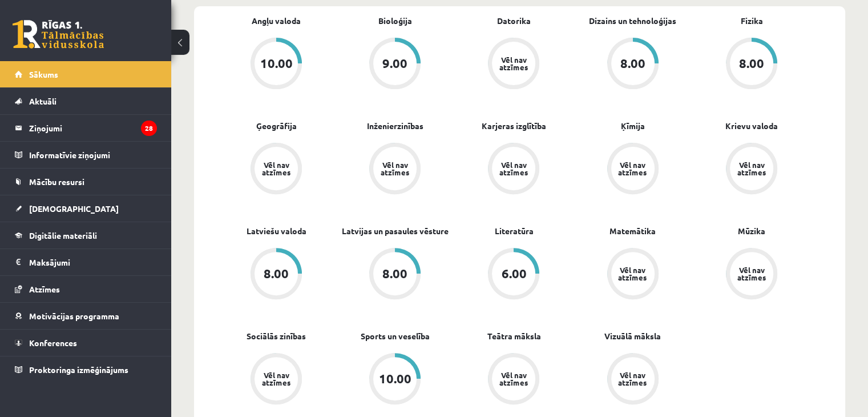
scroll to position [333, 0]
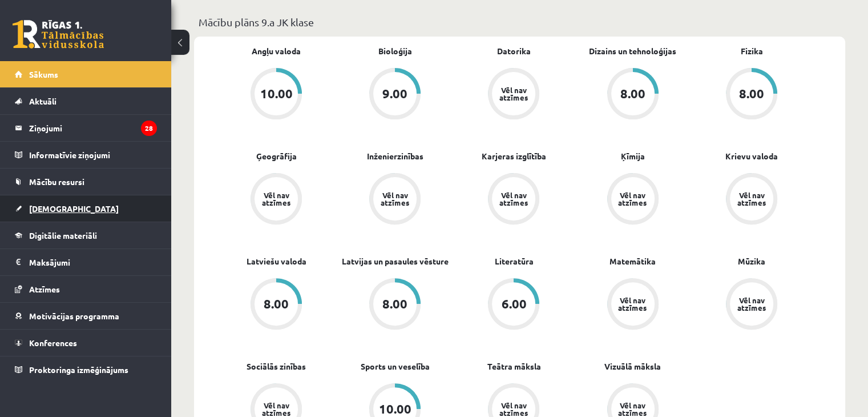
click at [43, 207] on span "[DEMOGRAPHIC_DATA]" at bounding box center [74, 208] width 90 height 10
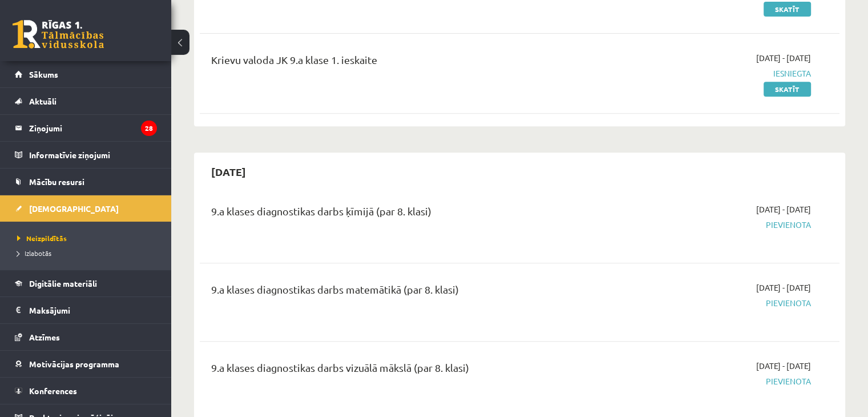
scroll to position [489, 0]
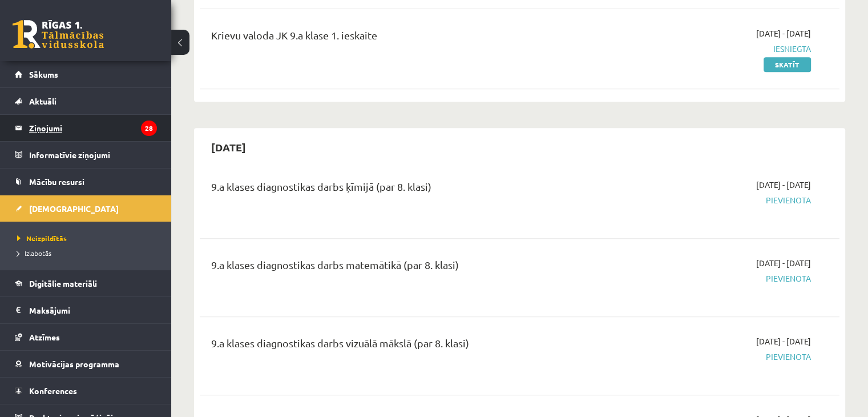
click at [79, 122] on legend "Ziņojumi 28" at bounding box center [93, 128] width 128 height 26
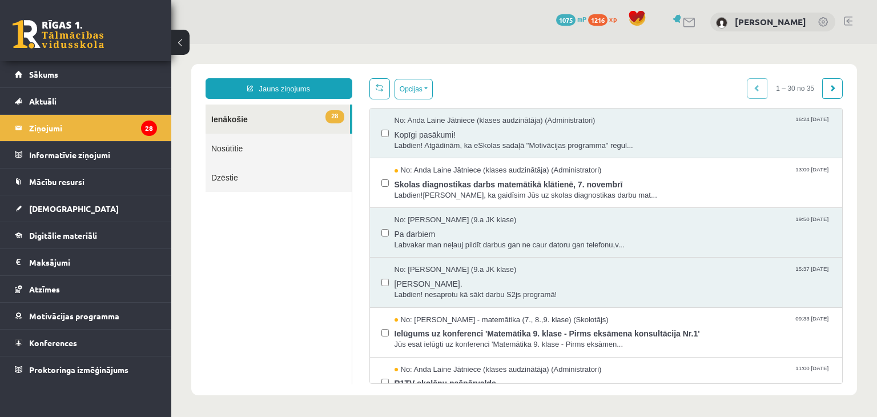
click at [252, 146] on link "Nosūtītie" at bounding box center [278, 148] width 146 height 29
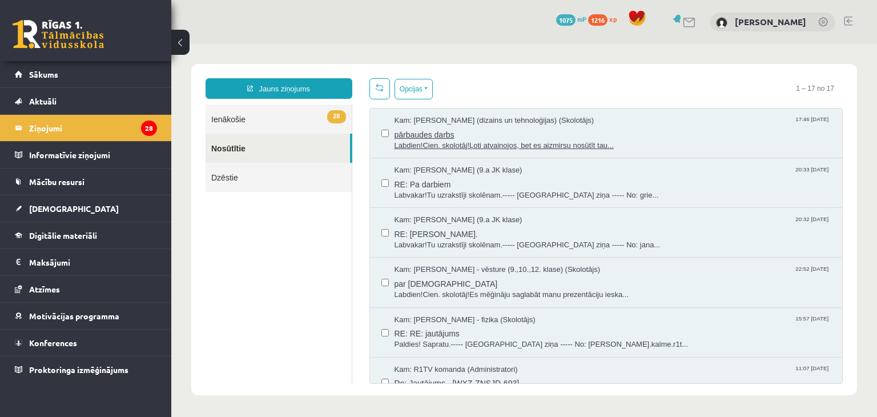
click at [615, 142] on span "Labdien!Cien. skolotāj!Ļoti atvainojos, bet es aizmirsu nosūtīt tau..." at bounding box center [612, 145] width 437 height 11
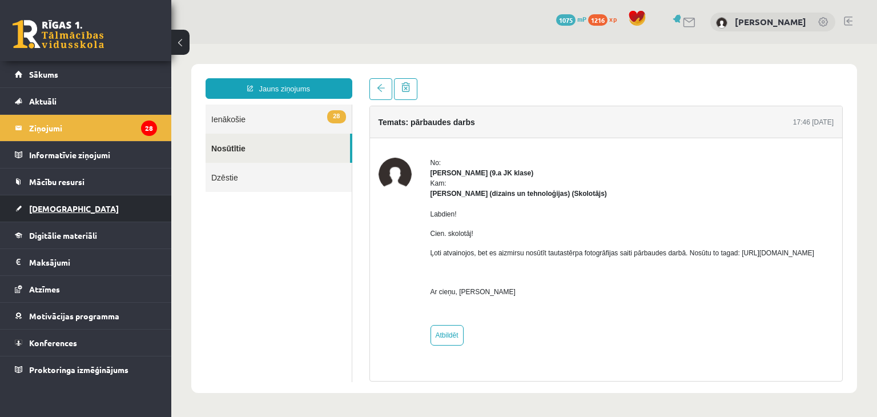
click at [72, 210] on link "[DEMOGRAPHIC_DATA]" at bounding box center [86, 208] width 142 height 26
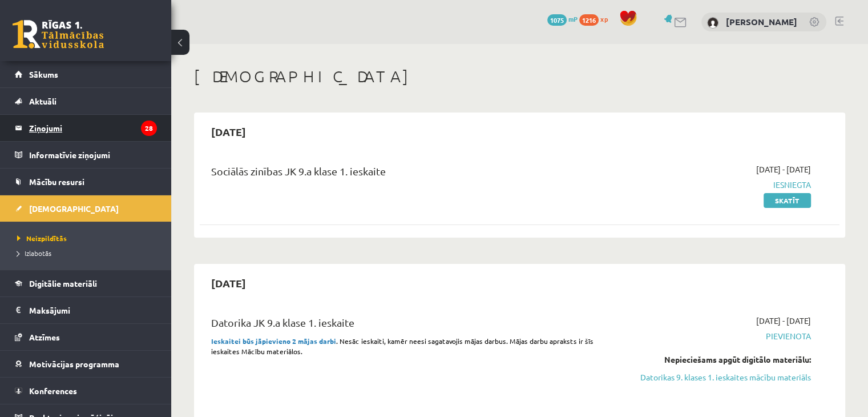
click at [105, 116] on legend "Ziņojumi 28" at bounding box center [93, 128] width 128 height 26
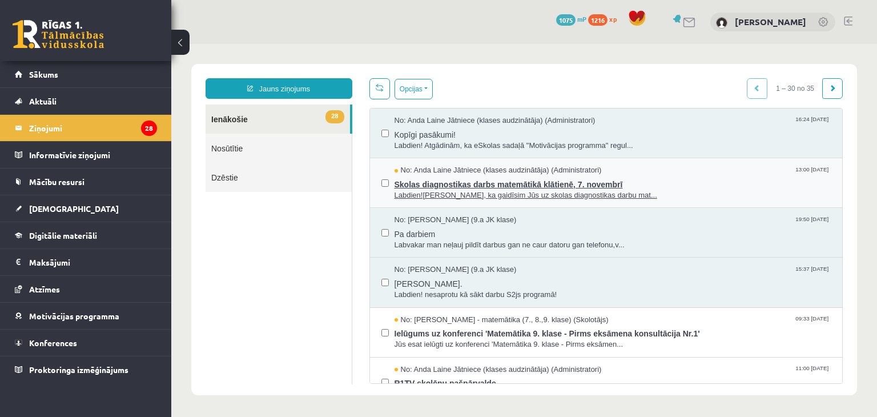
click at [493, 193] on span "Labdien![PERSON_NAME], ka gaidīsim Jūs uz skolas diagnostikas darbu mat..." at bounding box center [612, 195] width 437 height 11
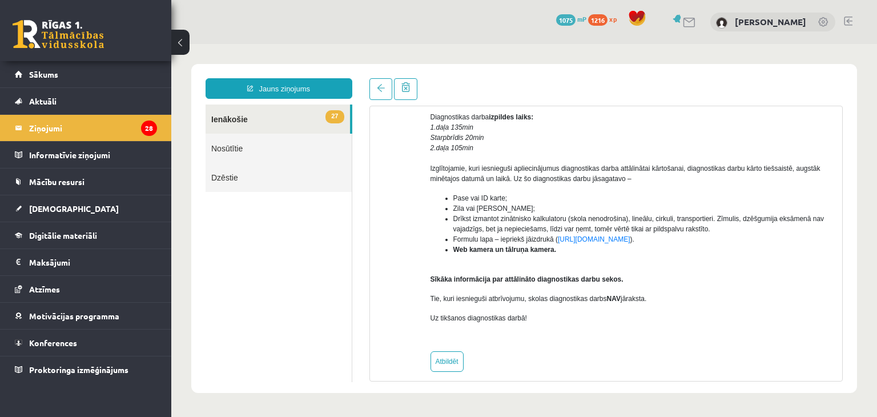
scroll to position [264, 0]
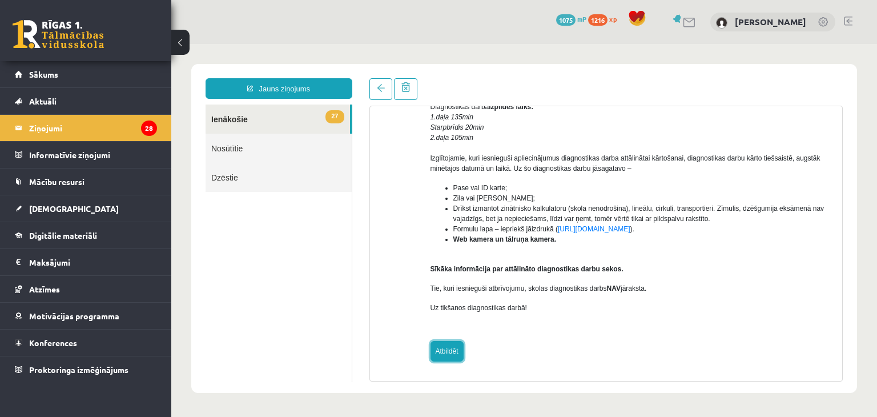
click at [450, 348] on link "Atbildēt" at bounding box center [446, 351] width 33 height 21
type input "**********"
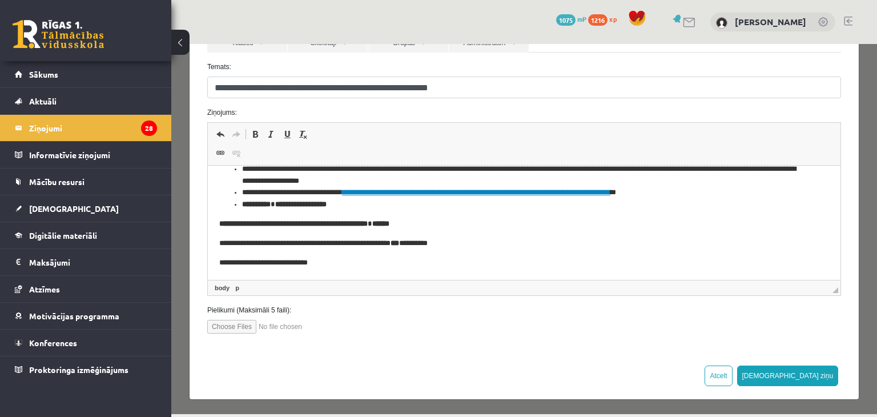
scroll to position [388, 0]
click at [814, 374] on button "[DEMOGRAPHIC_DATA] ziņu" at bounding box center [788, 375] width 102 height 21
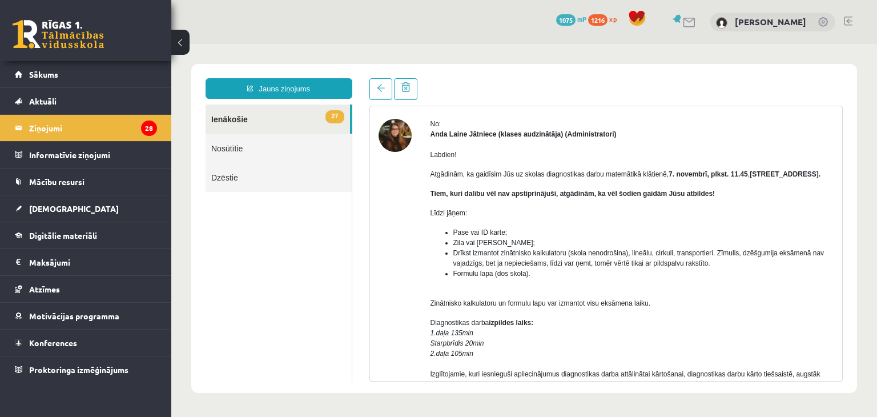
scroll to position [0, 0]
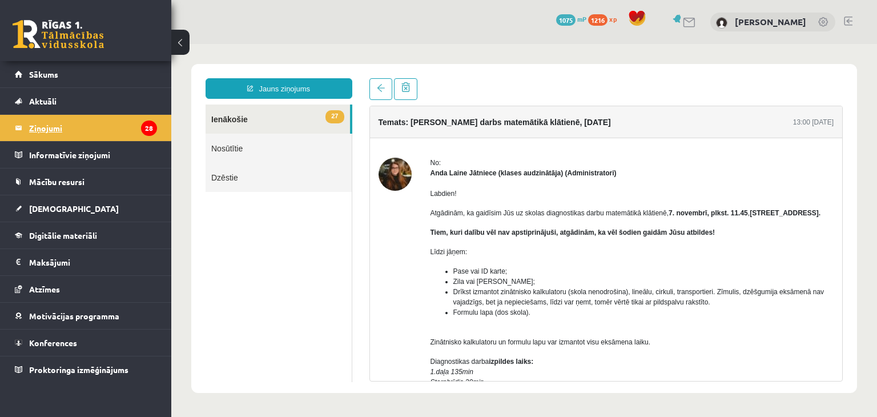
click at [80, 127] on legend "Ziņojumi 28" at bounding box center [93, 128] width 128 height 26
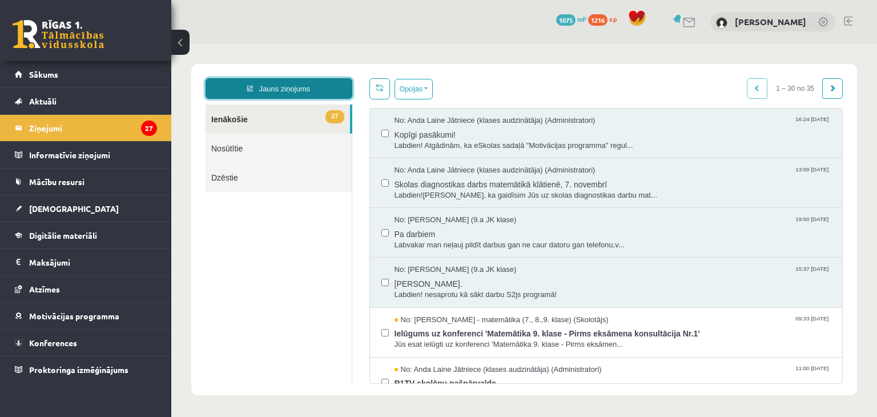
click at [276, 86] on link "Jauns ziņojums" at bounding box center [278, 88] width 147 height 21
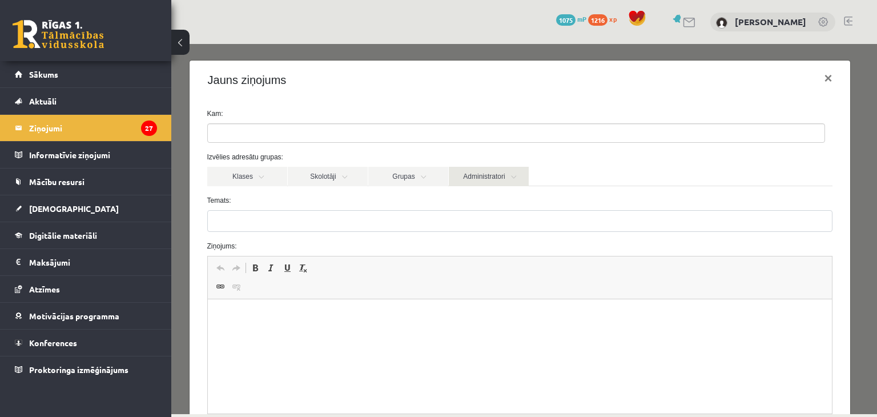
click at [519, 180] on link "Administratori" at bounding box center [489, 176] width 80 height 19
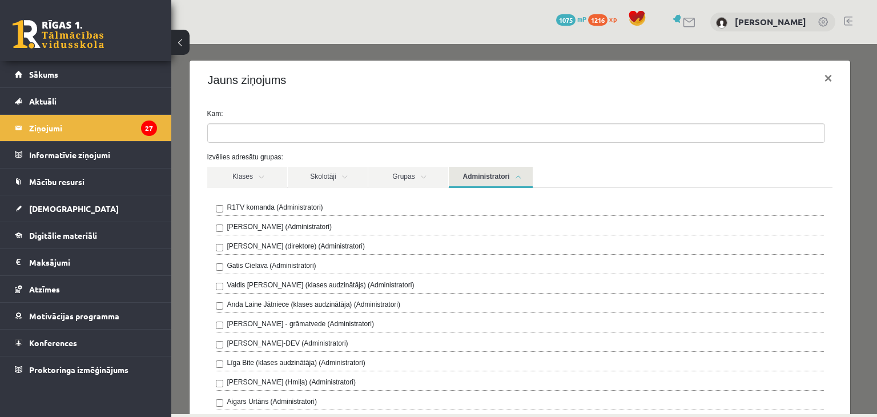
click at [310, 206] on label "R1TV komanda (Administratori)" at bounding box center [275, 207] width 96 height 10
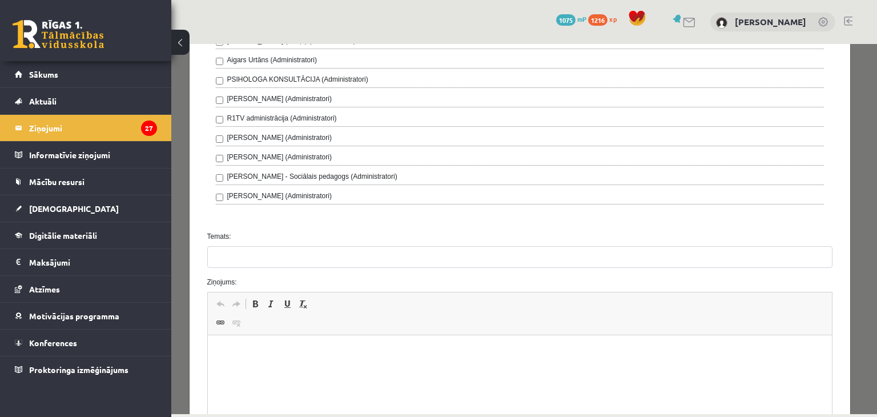
scroll to position [349, 0]
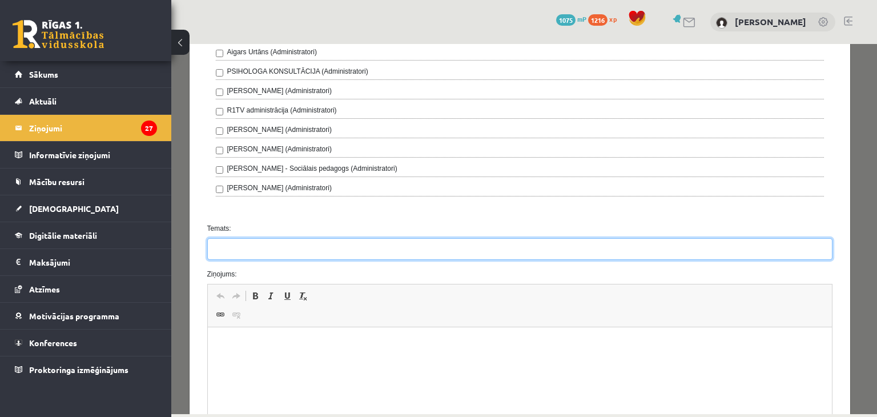
click at [464, 245] on input "Temats:" at bounding box center [520, 249] width 626 height 22
type input "**********"
drag, startPoint x: 213, startPoint y: 244, endPoint x: 313, endPoint y: 237, distance: 100.7
click at [313, 238] on input "**********" at bounding box center [520, 249] width 626 height 22
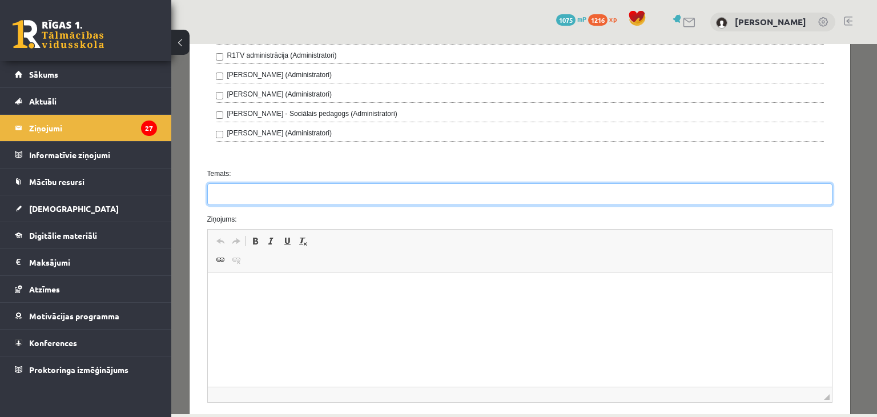
scroll to position [413, 0]
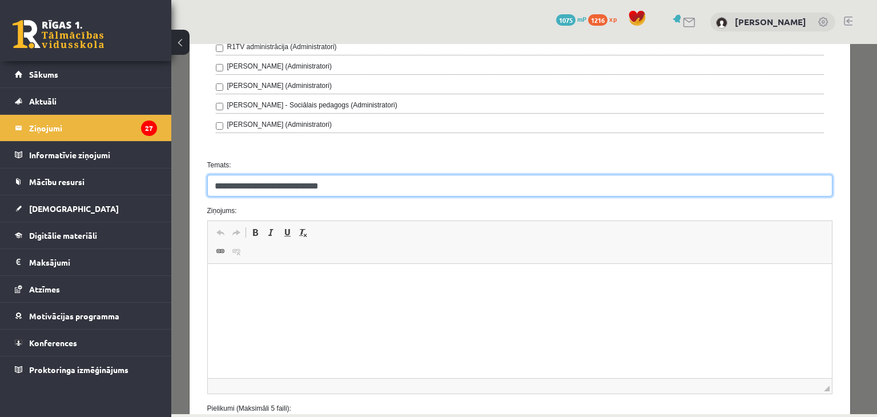
type input "**********"
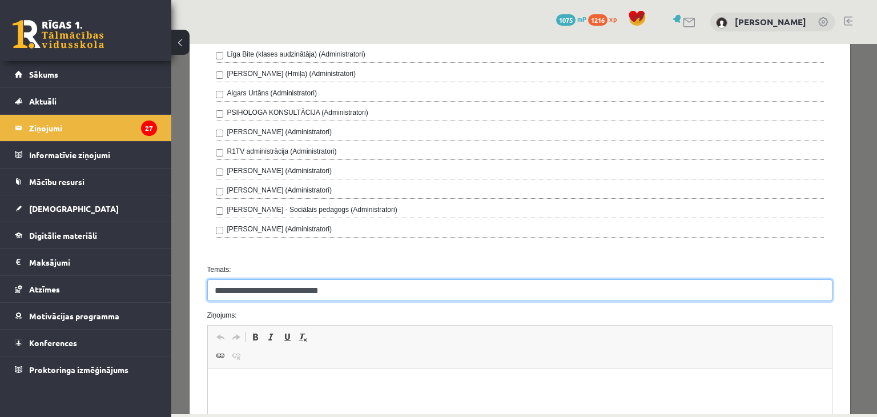
scroll to position [310, 0]
drag, startPoint x: 212, startPoint y: 286, endPoint x: 348, endPoint y: 297, distance: 136.3
click at [348, 297] on form "**********" at bounding box center [520, 167] width 643 height 736
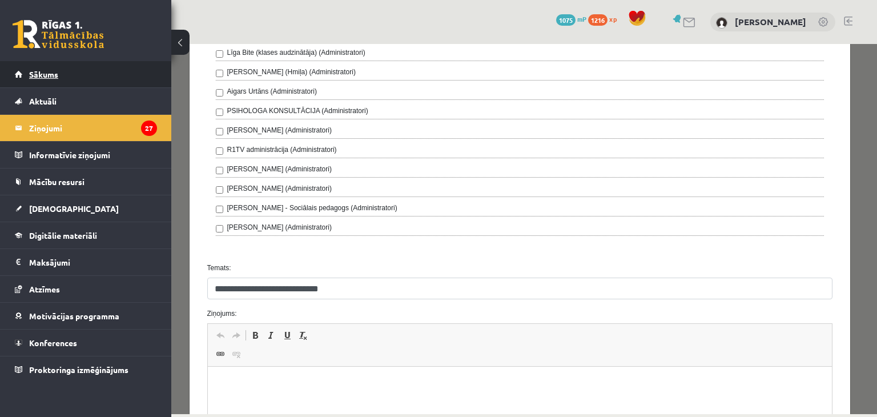
click at [89, 73] on link "Sākums" at bounding box center [86, 74] width 142 height 26
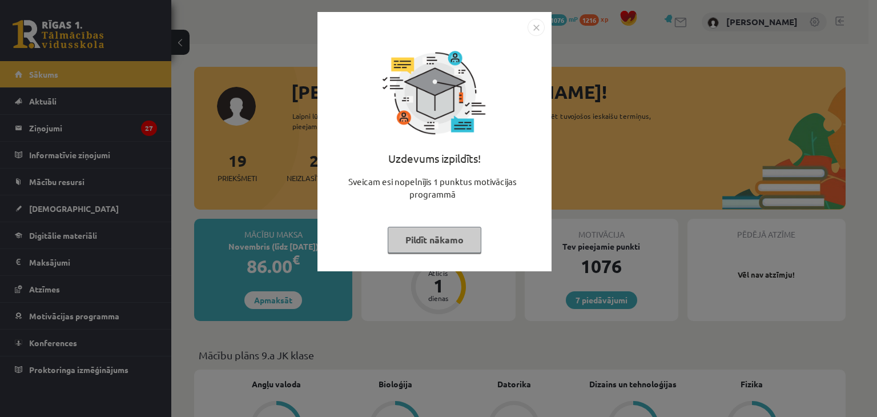
click at [537, 27] on img "Close" at bounding box center [535, 27] width 17 height 17
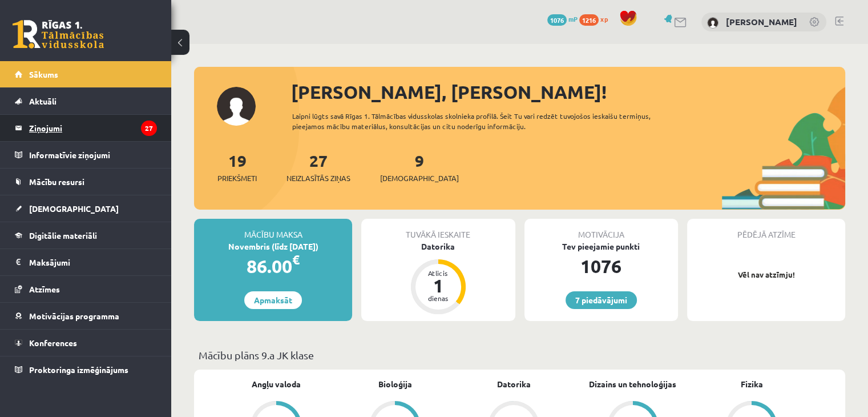
click at [103, 132] on legend "Ziņojumi 27" at bounding box center [93, 128] width 128 height 26
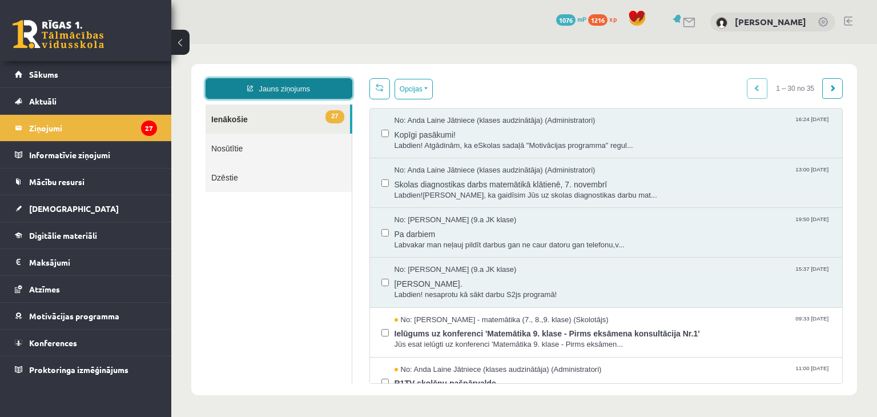
click at [287, 87] on link "Jauns ziņojums" at bounding box center [278, 88] width 147 height 21
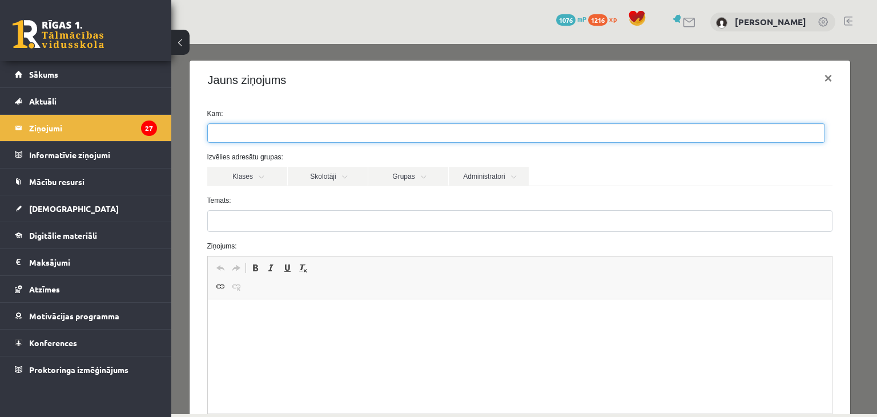
click at [295, 129] on ul at bounding box center [516, 133] width 616 height 18
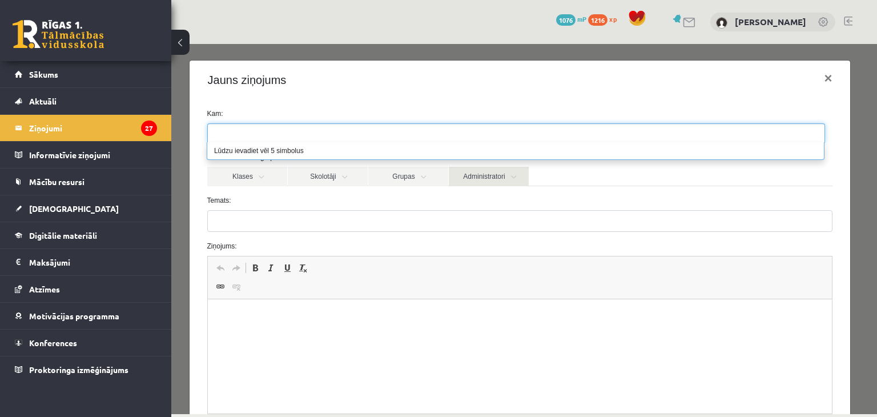
click at [479, 173] on link "Administratori" at bounding box center [489, 176] width 80 height 19
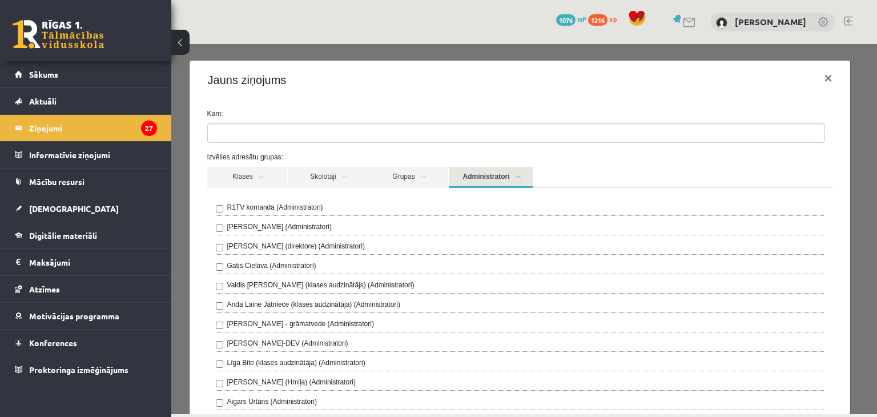
click at [310, 201] on div "R1TV komanda (Administratori) Ivo Čapiņš (Administratori) Gita Vāvere (direktor…" at bounding box center [520, 376] width 626 height 376
click at [310, 206] on label "R1TV komanda (Administratori)" at bounding box center [275, 207] width 96 height 10
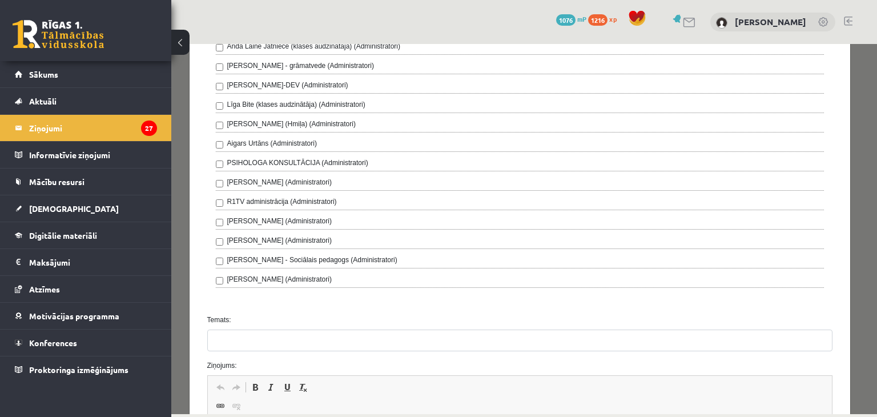
scroll to position [352, 0]
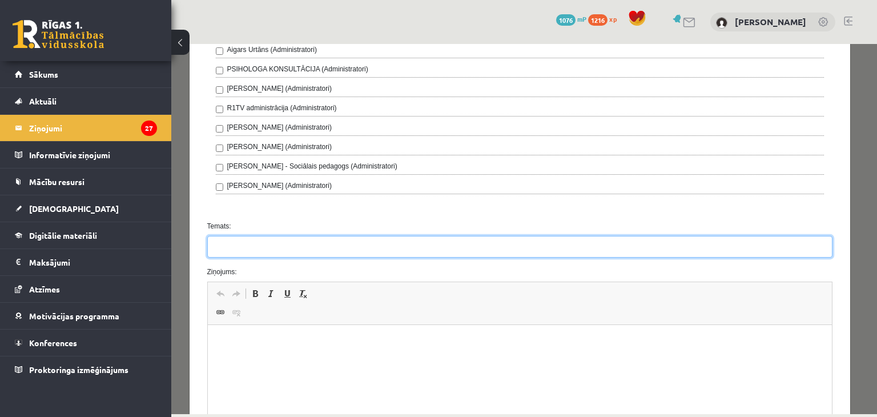
click at [228, 243] on input "Temats:" at bounding box center [520, 247] width 626 height 22
type input "**********"
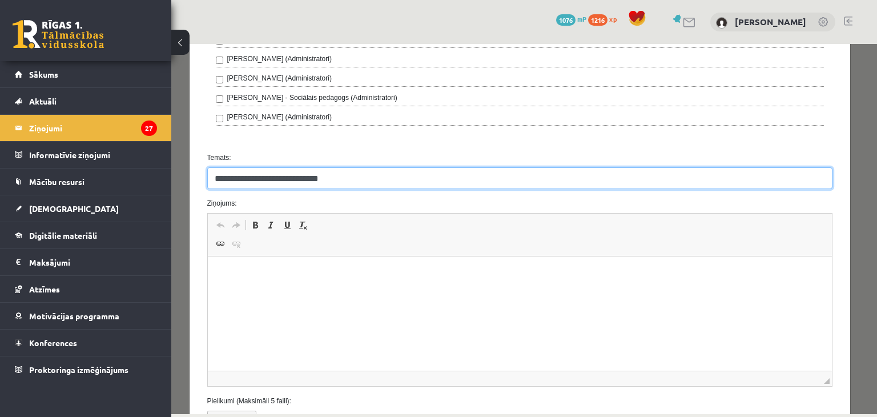
scroll to position [425, 0]
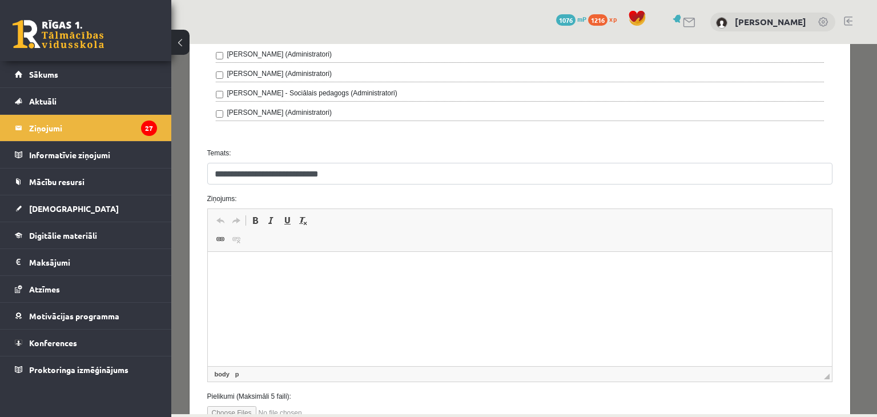
click at [355, 270] on p "Визуальный текстовый редактор, wiswyg-editor-47433841805880-1760552845-539" at bounding box center [520, 269] width 602 height 12
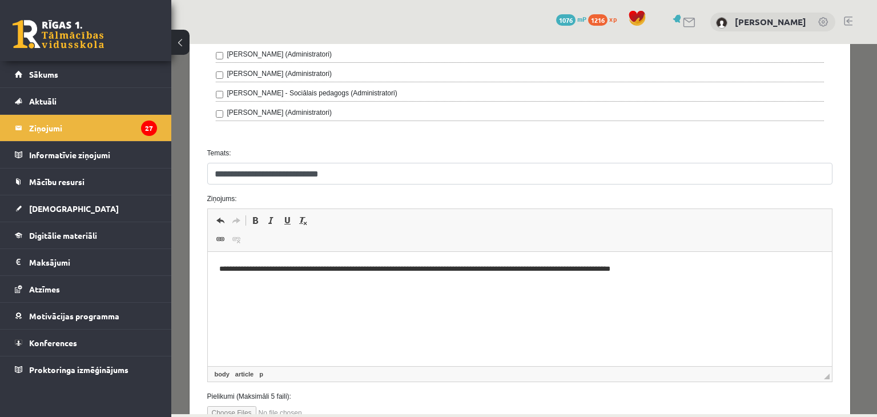
click at [217, 265] on html "**********" at bounding box center [519, 269] width 624 height 35
drag, startPoint x: 217, startPoint y: 269, endPoint x: 252, endPoint y: 275, distance: 35.3
click at [252, 275] on html "**********" at bounding box center [519, 269] width 624 height 35
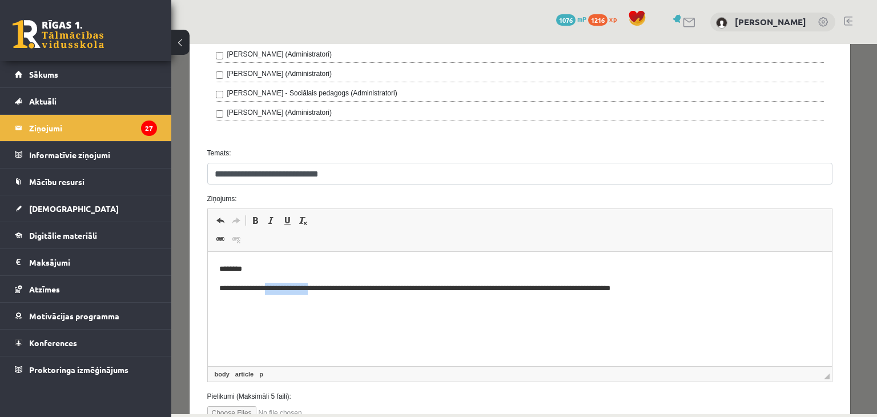
drag, startPoint x: 274, startPoint y: 285, endPoint x: 322, endPoint y: 293, distance: 49.1
click at [322, 293] on p "**********" at bounding box center [516, 289] width 594 height 12
click at [306, 289] on p "**********" at bounding box center [516, 289] width 594 height 12
click at [657, 296] on html "**********" at bounding box center [519, 279] width 624 height 54
click at [634, 289] on p "**********" at bounding box center [516, 289] width 594 height 12
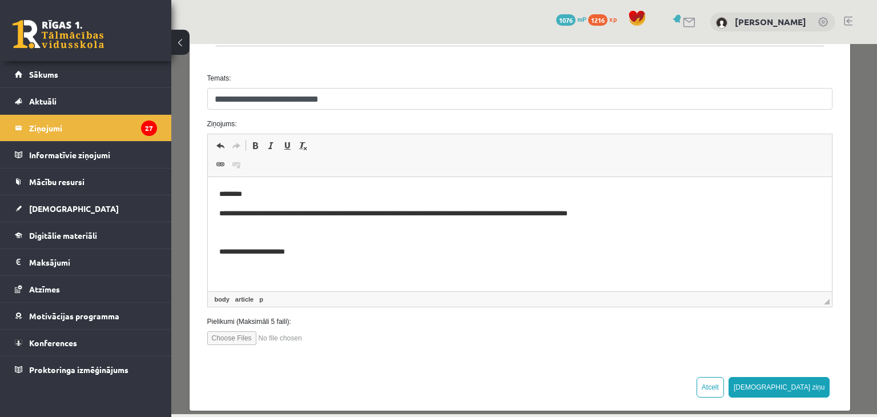
scroll to position [509, 0]
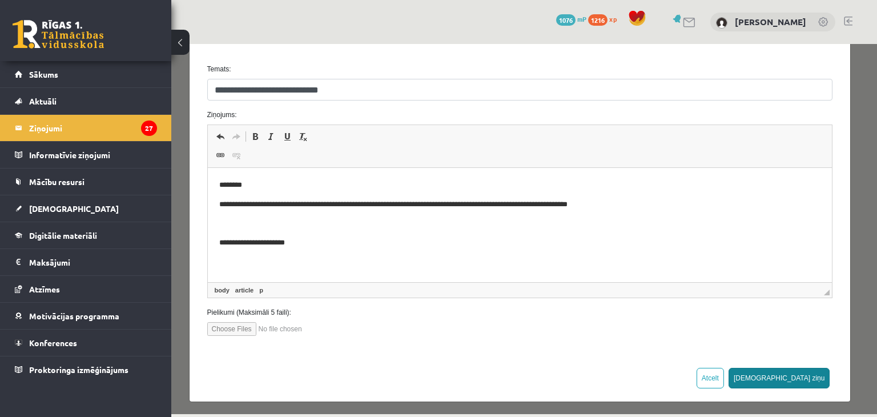
click at [798, 376] on button "[DEMOGRAPHIC_DATA] ziņu" at bounding box center [779, 378] width 102 height 21
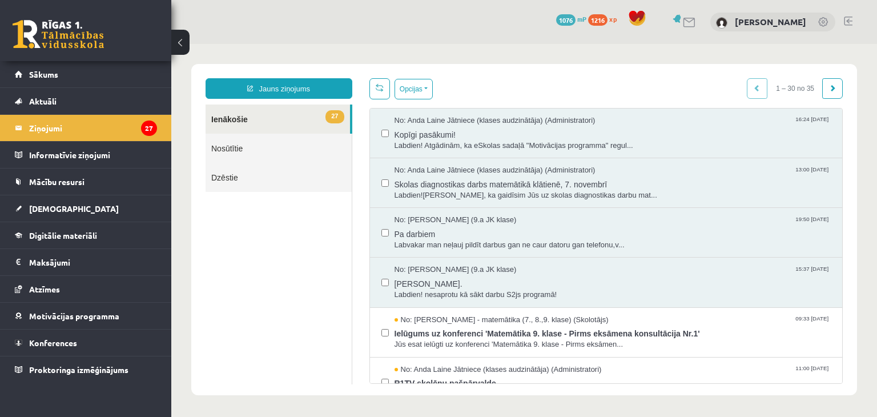
scroll to position [0, 0]
click at [279, 142] on link "Nosūtītie" at bounding box center [278, 148] width 146 height 29
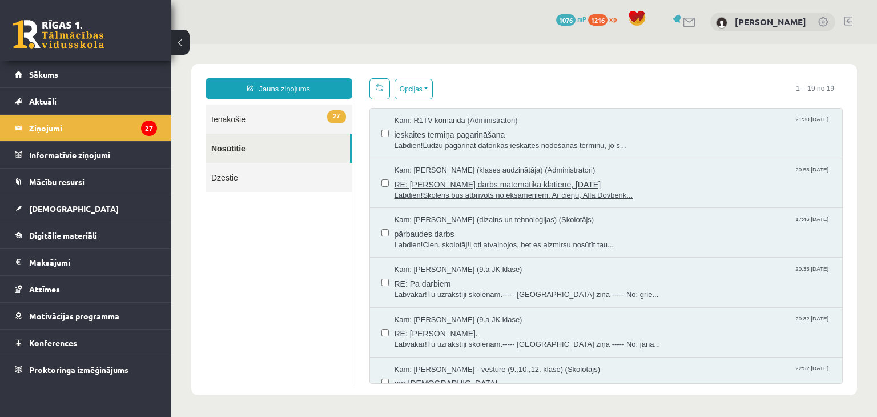
click at [564, 191] on span "Labdien!Skolēns būs atbrīvots no eksāmeniem. Ar cieņu, Alla Dovbenk..." at bounding box center [612, 195] width 437 height 11
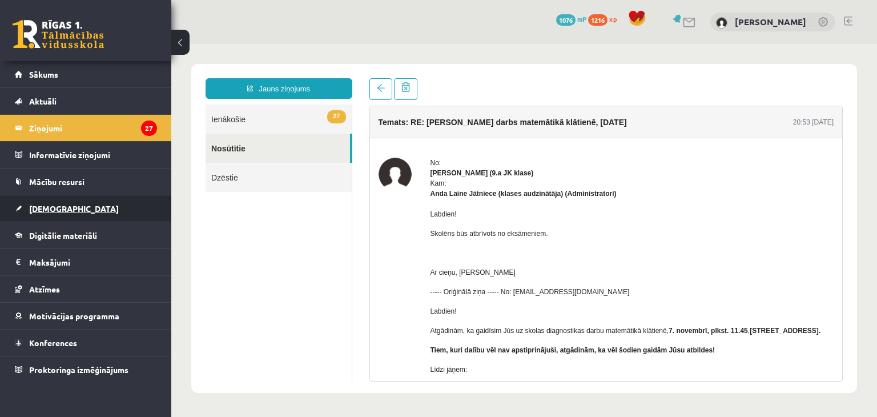
click at [98, 213] on link "[DEMOGRAPHIC_DATA]" at bounding box center [86, 208] width 142 height 26
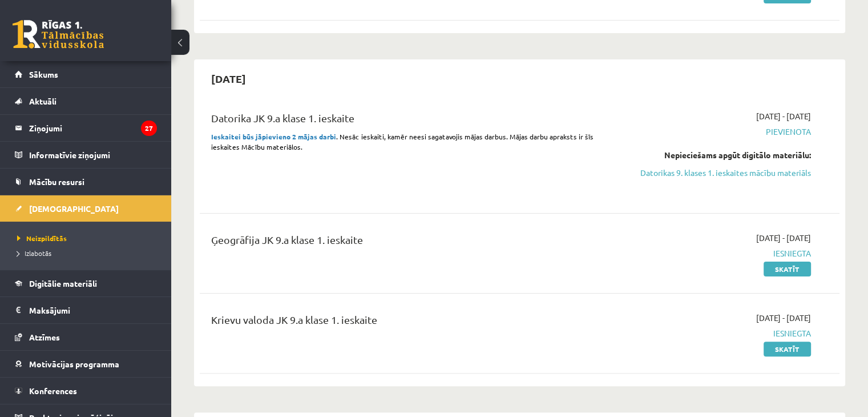
scroll to position [253, 0]
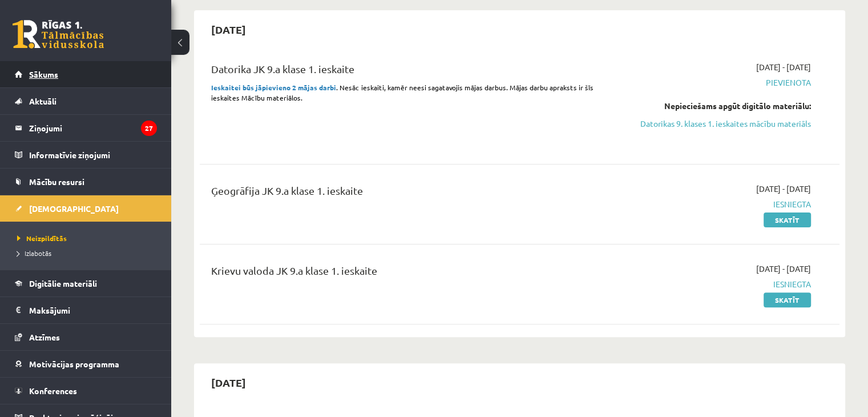
click at [90, 67] on link "Sākums" at bounding box center [86, 74] width 142 height 26
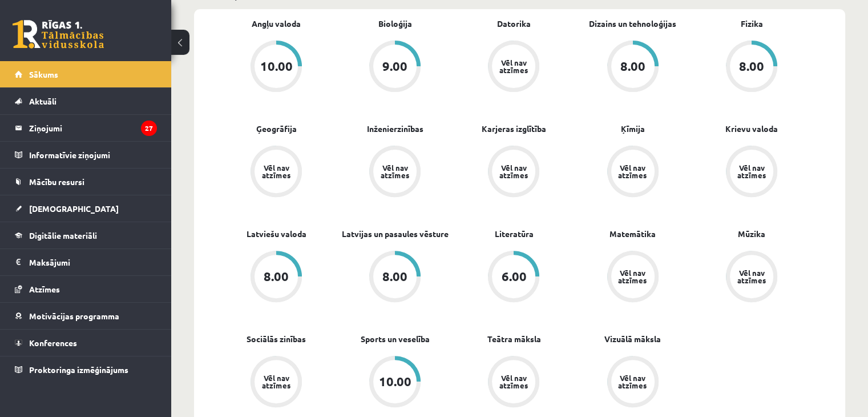
scroll to position [384, 0]
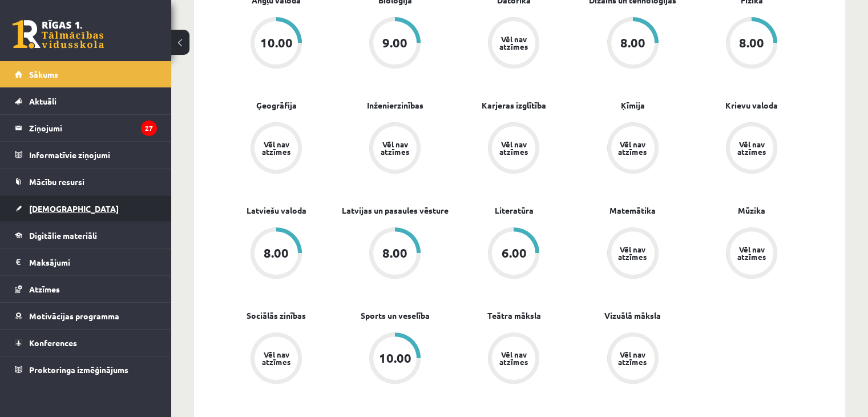
click at [78, 209] on link "[DEMOGRAPHIC_DATA]" at bounding box center [86, 208] width 142 height 26
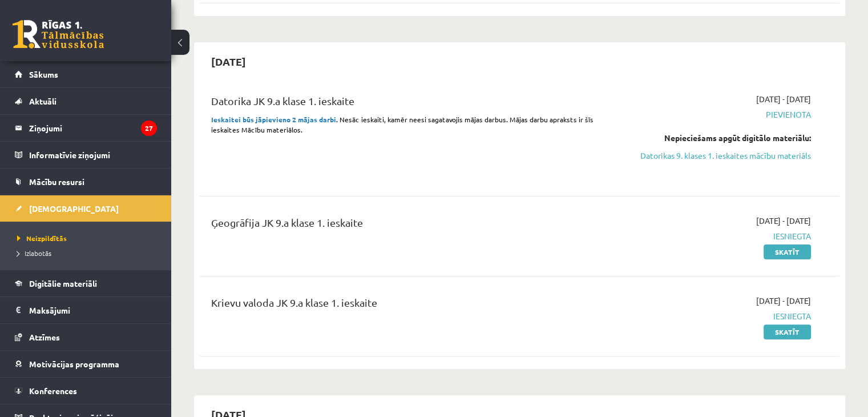
scroll to position [247, 0]
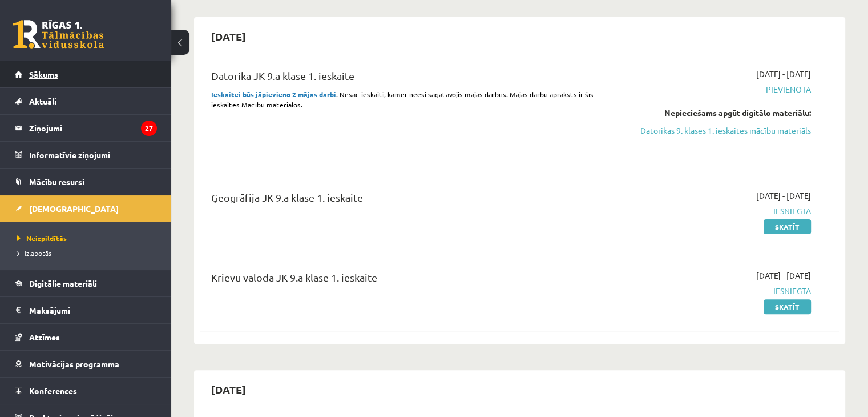
click at [91, 82] on link "Sākums" at bounding box center [86, 74] width 142 height 26
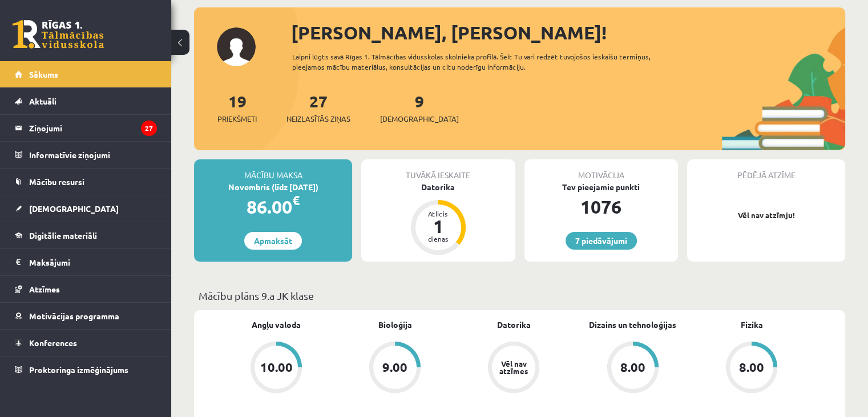
scroll to position [42, 0]
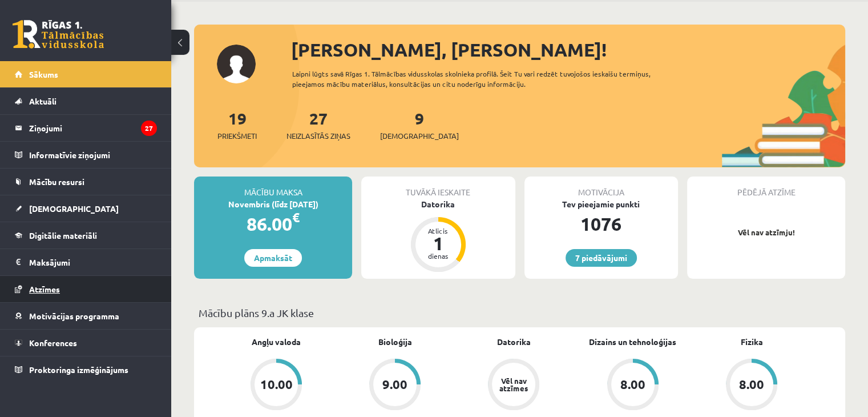
click at [46, 287] on span "Atzīmes" at bounding box center [44, 289] width 31 height 10
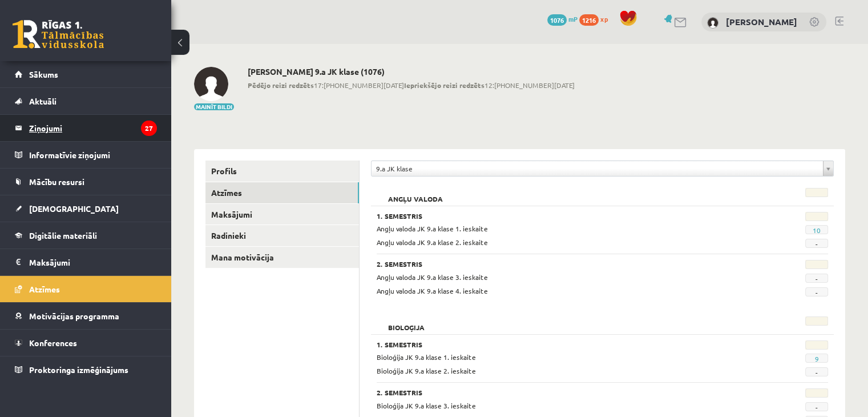
click at [70, 132] on legend "Ziņojumi 27" at bounding box center [93, 128] width 128 height 26
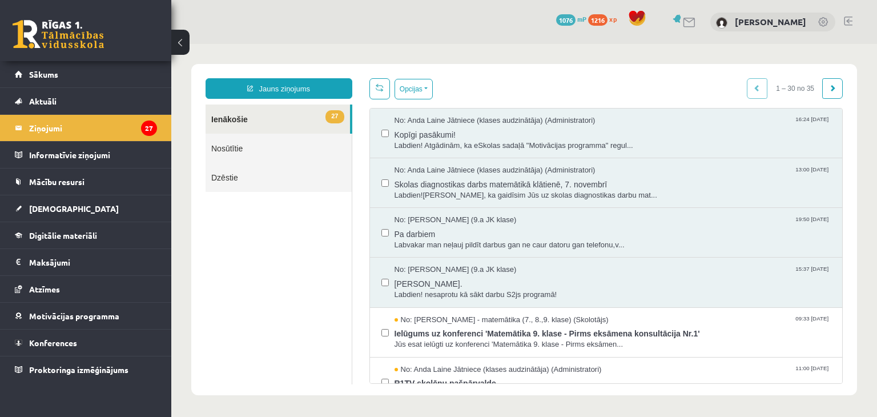
click at [269, 154] on link "Nosūtītie" at bounding box center [278, 148] width 146 height 29
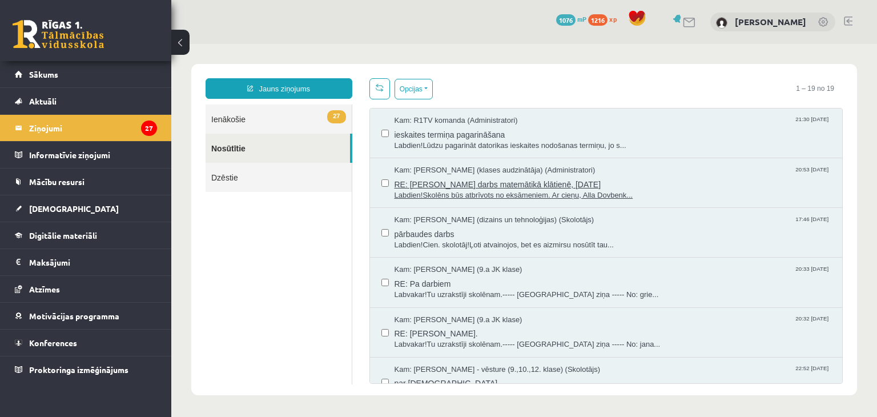
click at [532, 192] on span "Labdien!Skolēns būs atbrīvots no eksāmeniem. Ar cieņu, Alla Dovbenk..." at bounding box center [612, 195] width 437 height 11
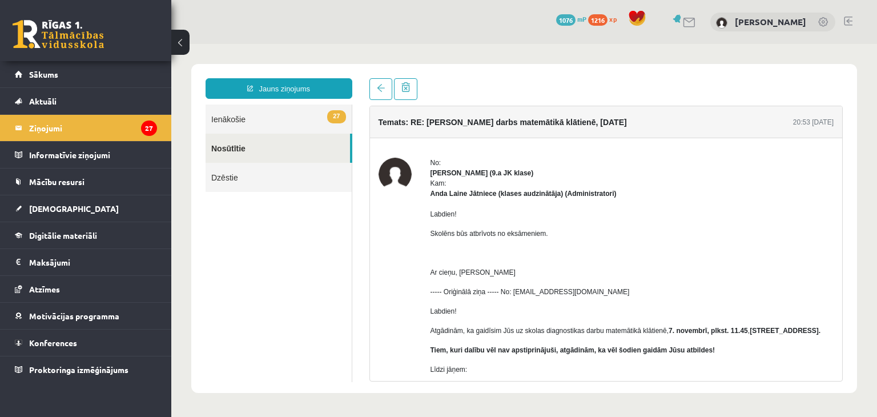
click at [251, 182] on link "Dzēstie" at bounding box center [278, 177] width 146 height 29
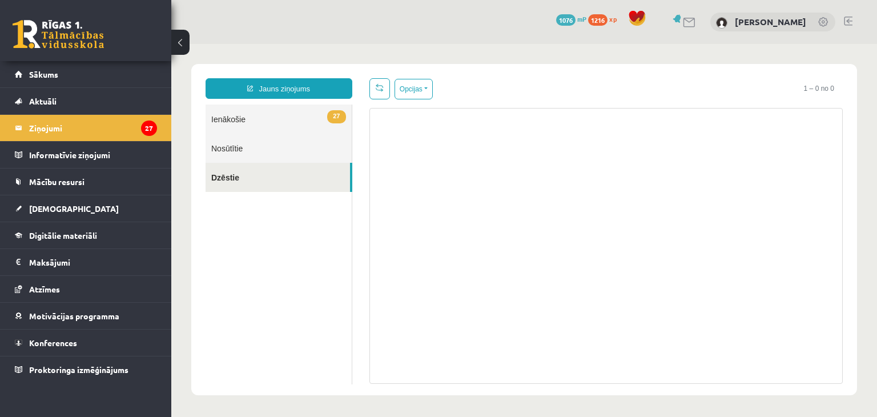
click at [249, 148] on link "Nosūtītie" at bounding box center [278, 148] width 146 height 29
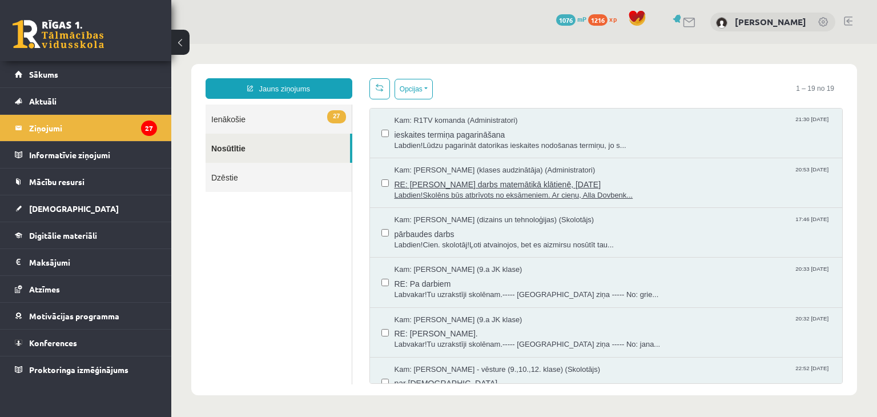
click at [571, 193] on span "Labdien!Skolēns būs atbrīvots no eksāmeniem. Ar cieņu, Alla Dovbenk..." at bounding box center [612, 195] width 437 height 11
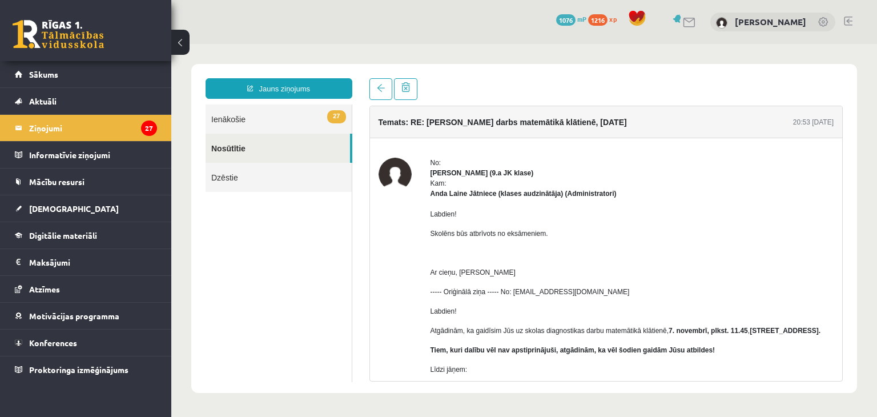
click at [302, 152] on link "Nosūtītie" at bounding box center [277, 148] width 144 height 29
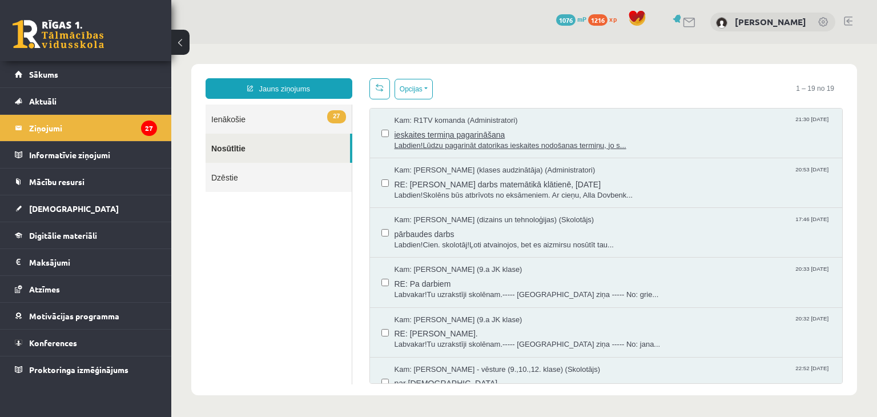
click at [465, 147] on span "Labdien!Lūdzu pagarināt datorikas ieskaites nodošanas termiņu, jo s..." at bounding box center [612, 145] width 437 height 11
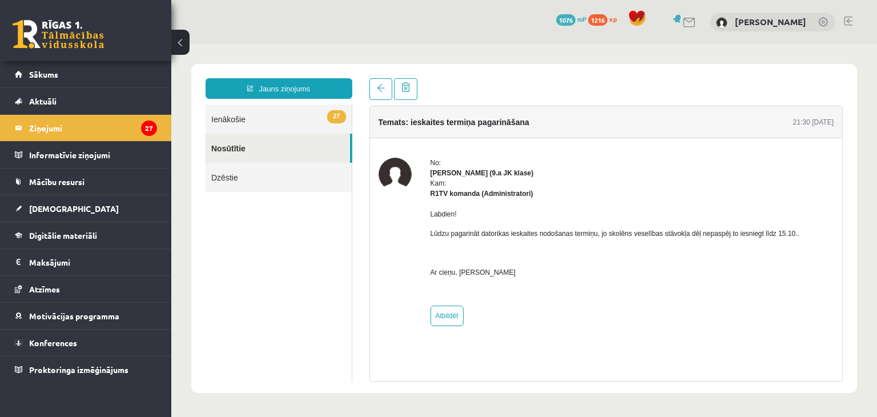
click at [849, 18] on link at bounding box center [848, 21] width 9 height 9
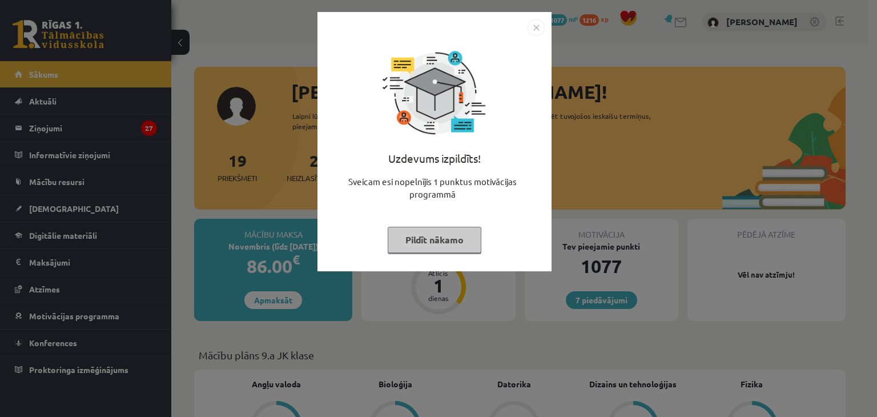
click at [539, 27] on img "Close" at bounding box center [535, 27] width 17 height 17
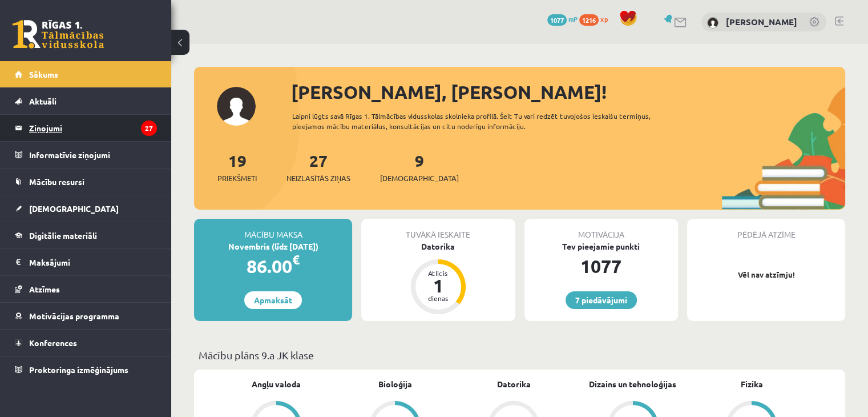
click at [66, 134] on legend "Ziņojumi 27" at bounding box center [93, 128] width 128 height 26
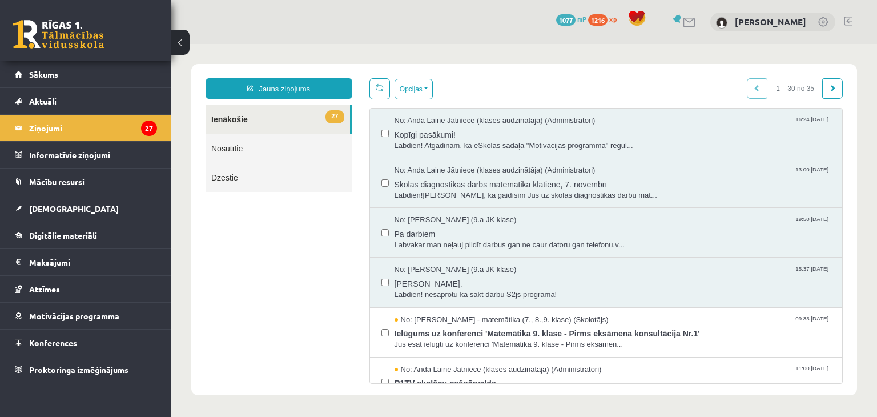
click at [244, 149] on link "Nosūtītie" at bounding box center [278, 148] width 146 height 29
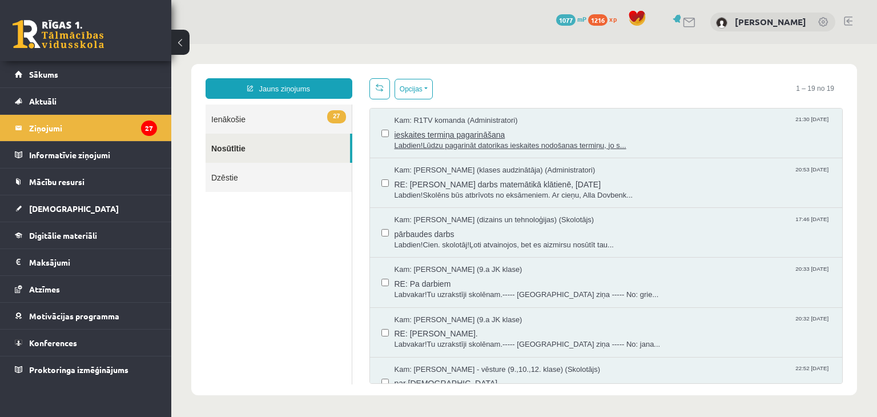
click at [463, 142] on span "Labdien!Lūdzu pagarināt datorikas ieskaites nodošanas termiņu, jo s..." at bounding box center [612, 145] width 437 height 11
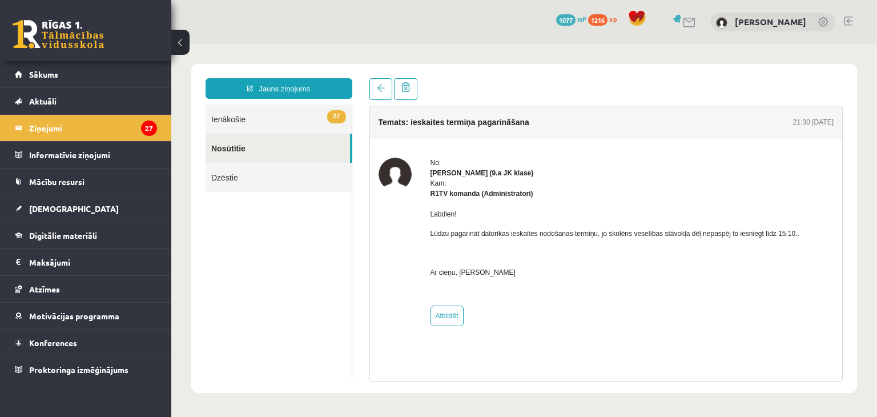
click at [851, 21] on link at bounding box center [848, 21] width 9 height 9
